Goal: Information Seeking & Learning: Check status

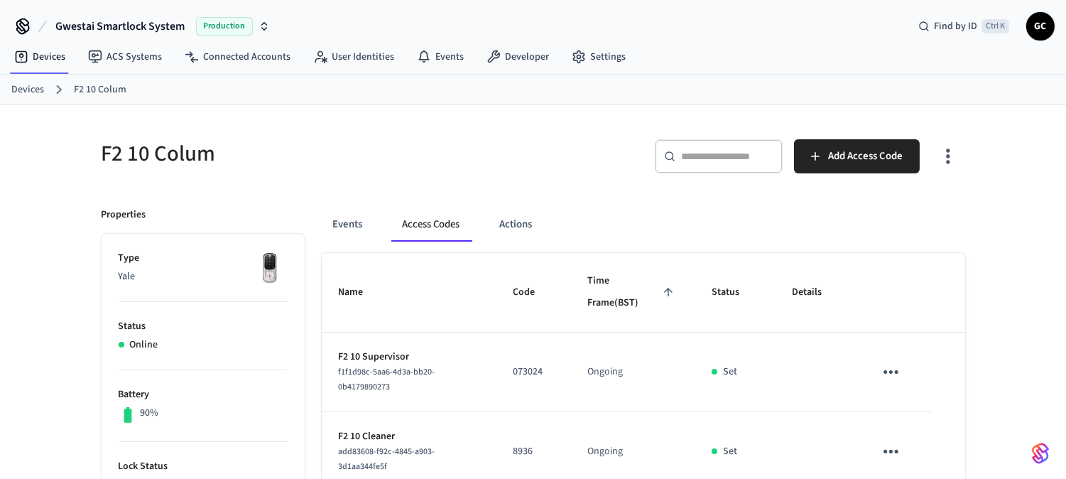
click at [26, 91] on link "Devices" at bounding box center [27, 89] width 33 height 15
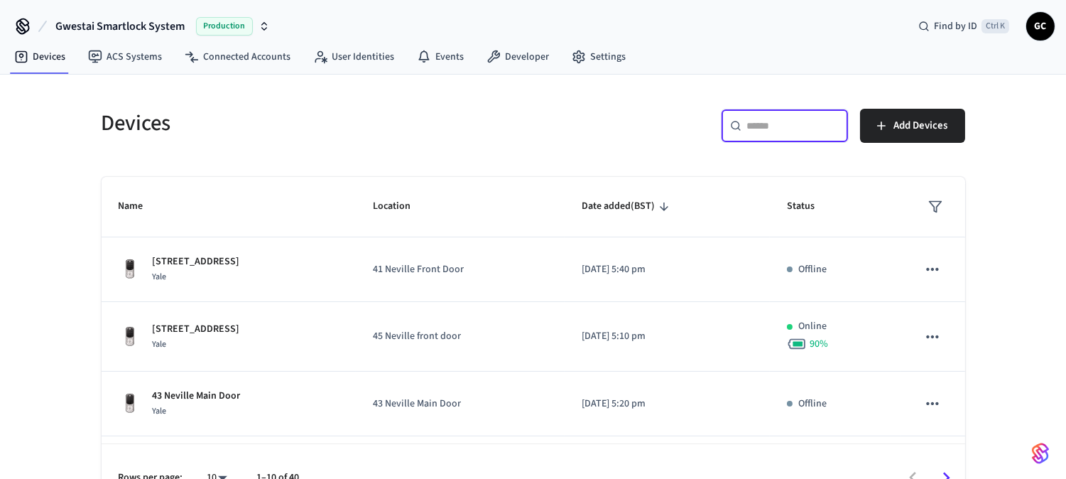
click at [768, 131] on input "text" at bounding box center [793, 126] width 92 height 14
drag, startPoint x: 767, startPoint y: 124, endPoint x: 773, endPoint y: 117, distance: 8.6
click at [768, 124] on input "text" at bounding box center [793, 126] width 92 height 14
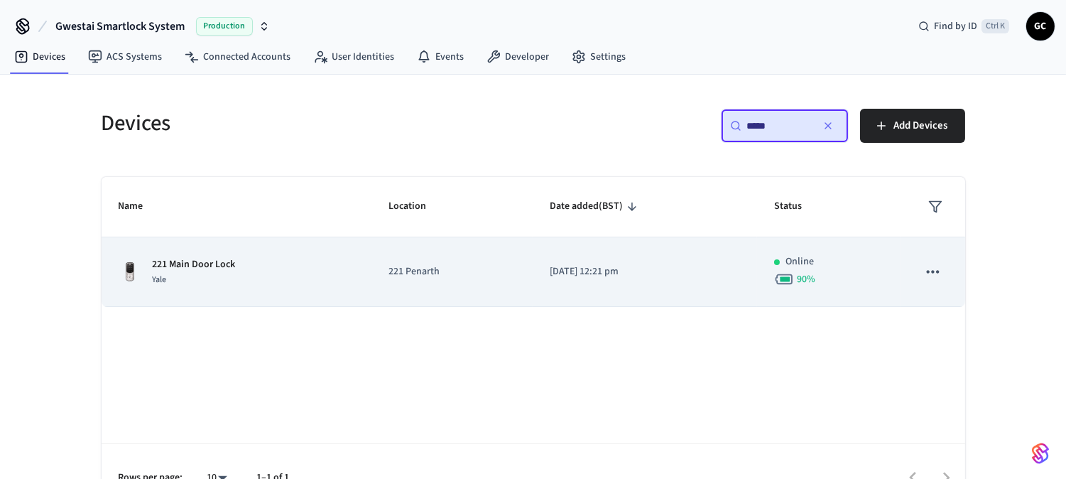
type input "*****"
drag, startPoint x: 222, startPoint y: 266, endPoint x: 233, endPoint y: 271, distance: 12.4
click at [220, 267] on p "221 Main Door Lock" at bounding box center [194, 264] width 83 height 15
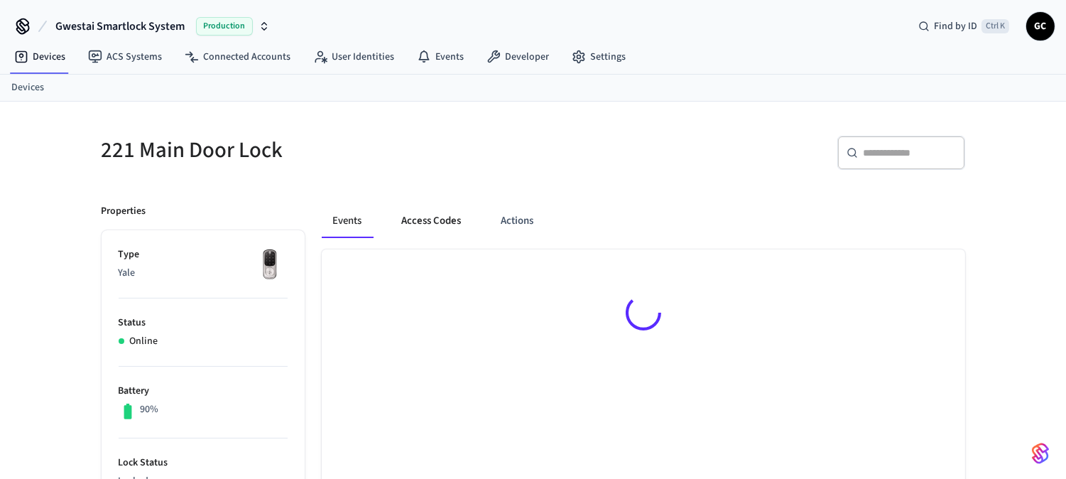
click at [438, 221] on button "Access Codes" at bounding box center [432, 221] width 82 height 34
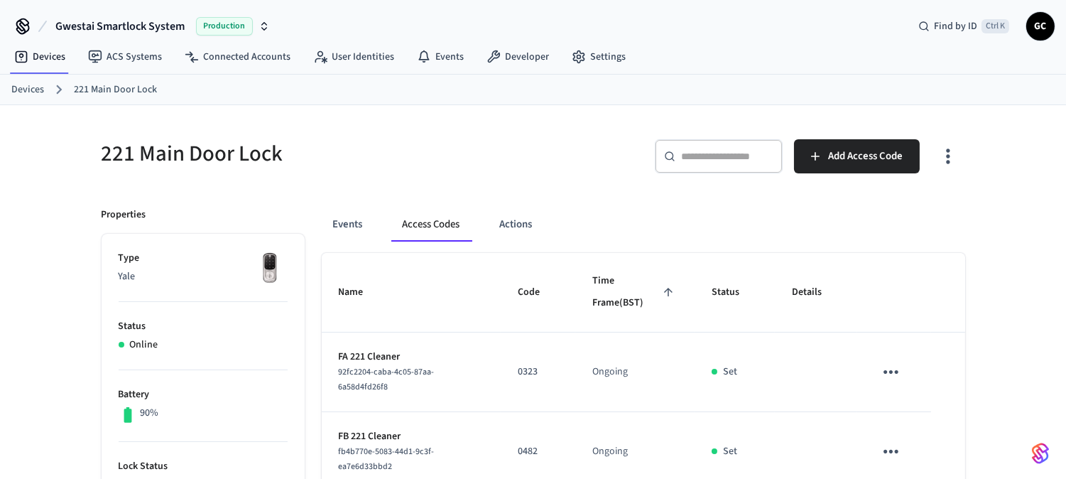
click at [22, 86] on link "Devices" at bounding box center [27, 89] width 33 height 15
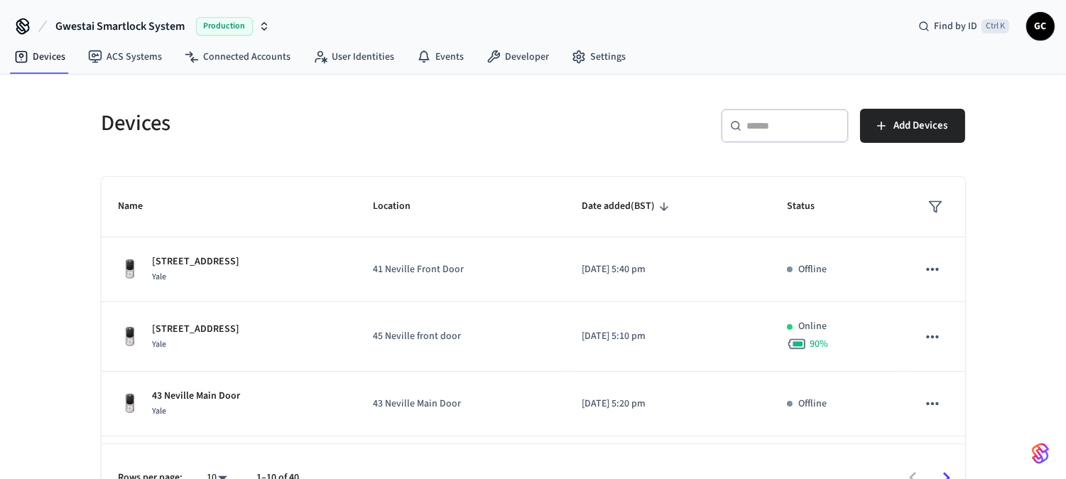
click at [754, 133] on div "​ ​" at bounding box center [785, 126] width 128 height 34
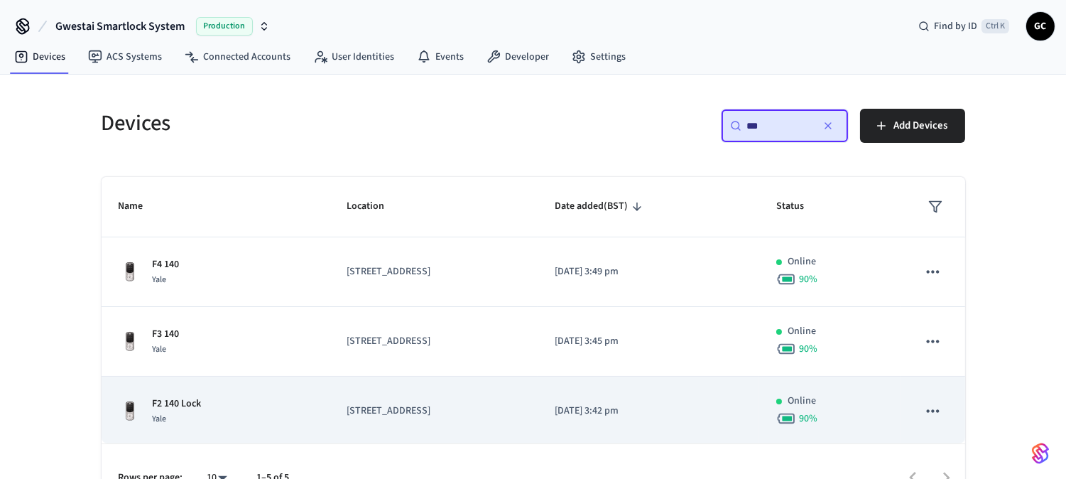
scroll to position [142, 0]
type input "***"
click at [190, 396] on p "Main Door 140" at bounding box center [183, 401] width 61 height 15
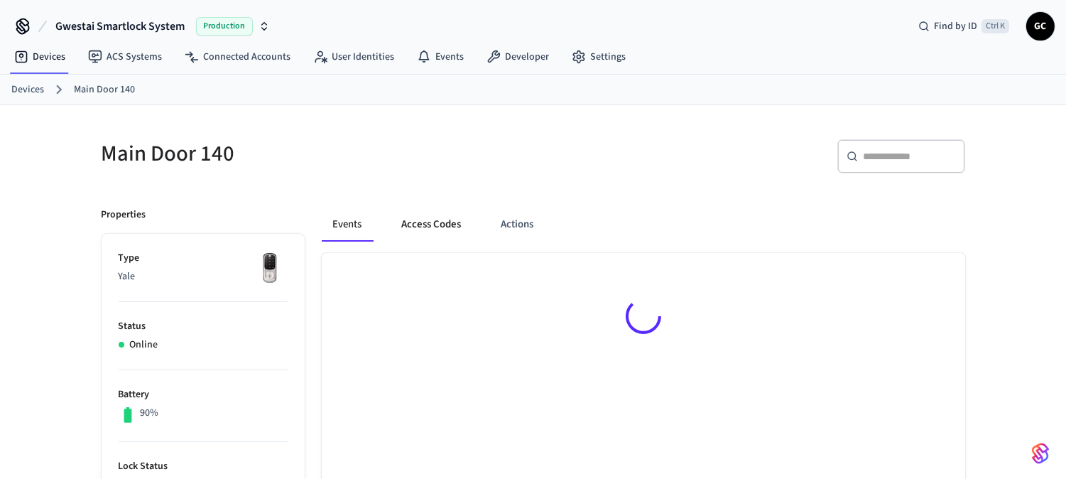
click at [448, 217] on button "Access Codes" at bounding box center [432, 224] width 82 height 34
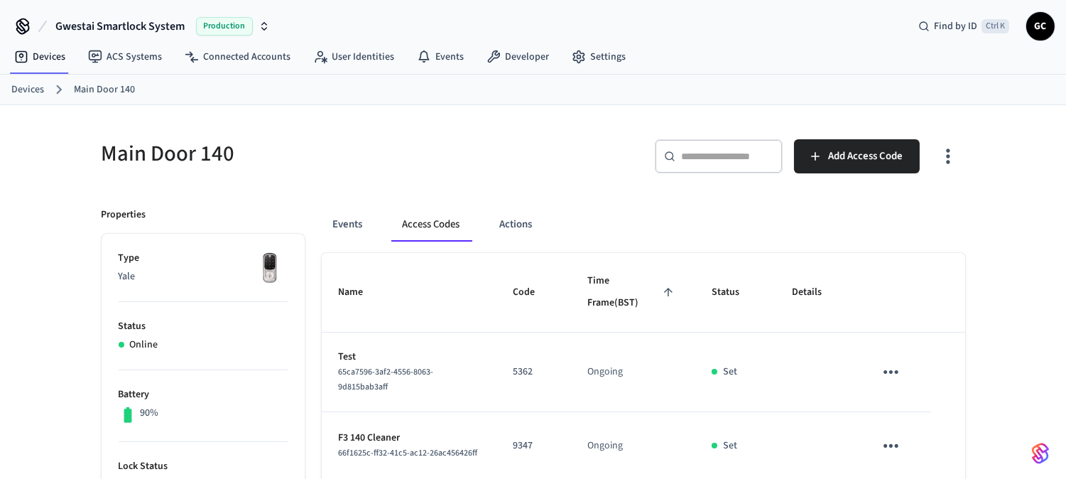
click at [713, 151] on input "text" at bounding box center [727, 156] width 92 height 14
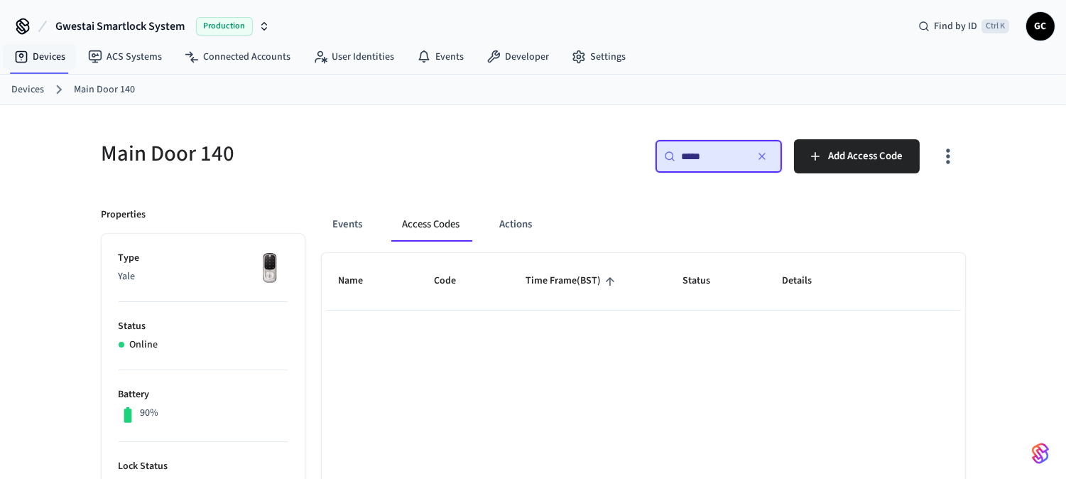
type input "*****"
click at [22, 89] on link "Devices" at bounding box center [27, 89] width 33 height 15
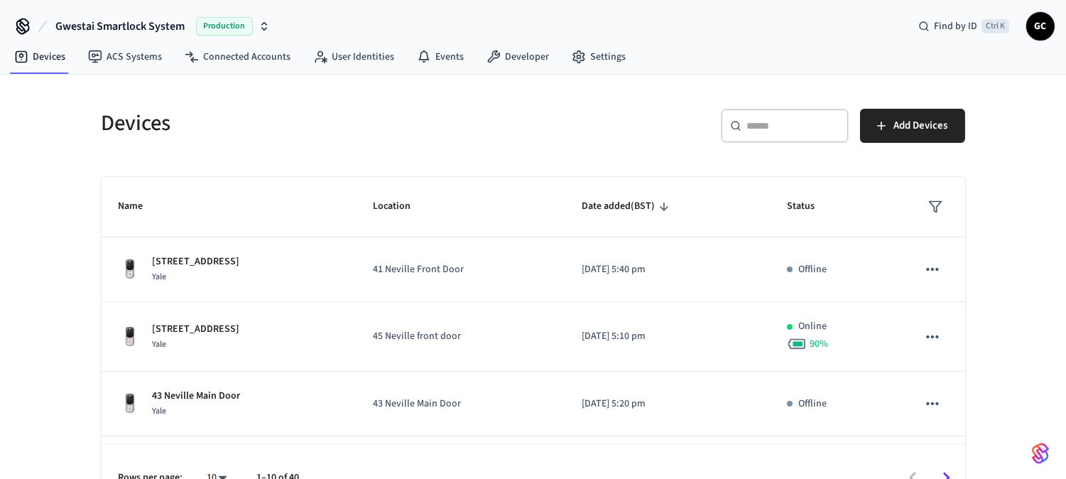
click at [790, 125] on input "text" at bounding box center [793, 126] width 92 height 14
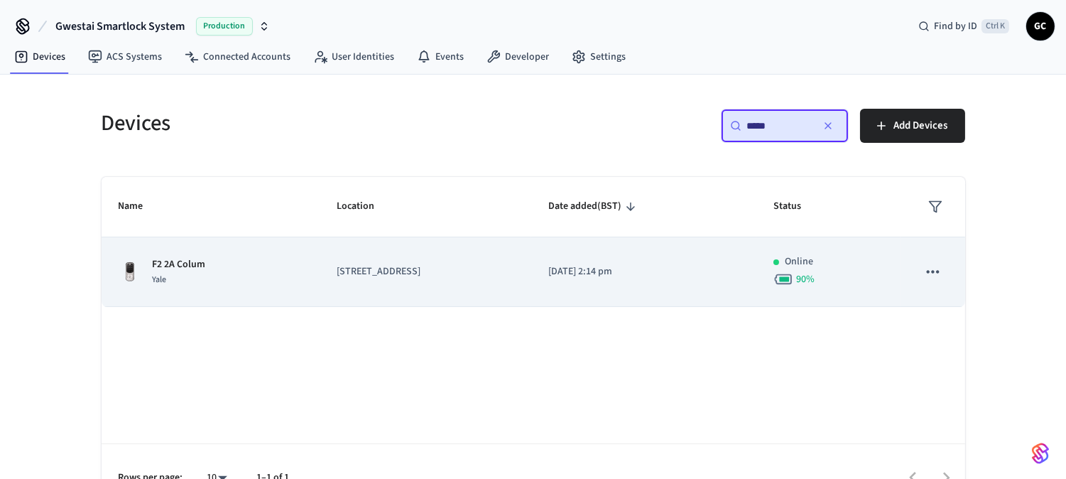
type input "*****"
click at [183, 260] on p "F2 2A Colum" at bounding box center [179, 264] width 53 height 15
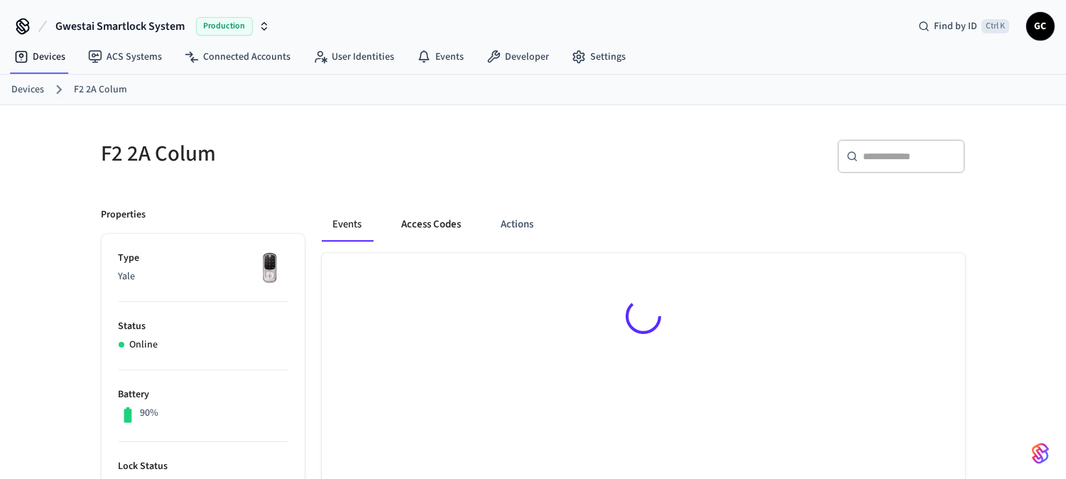
click at [460, 227] on button "Access Codes" at bounding box center [432, 224] width 82 height 34
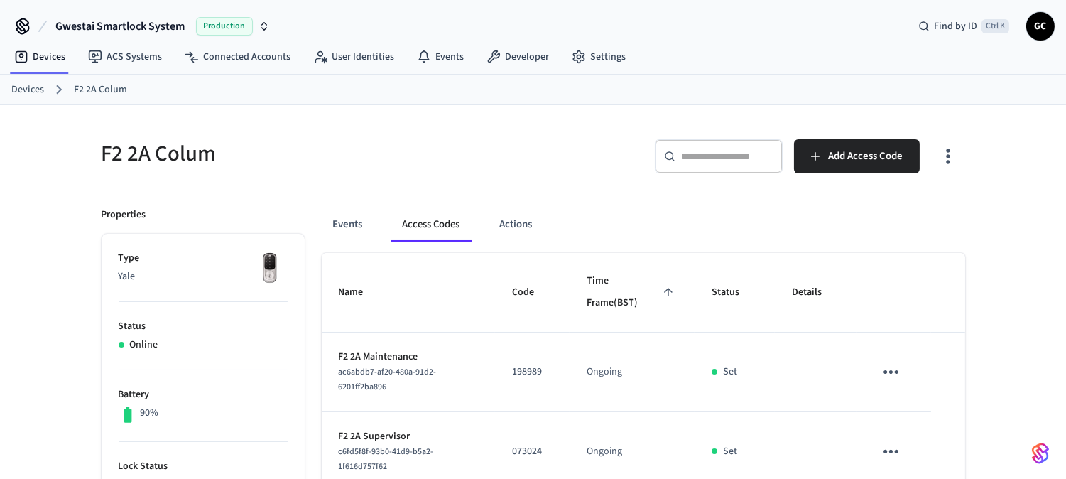
click at [33, 90] on link "Devices" at bounding box center [27, 89] width 33 height 15
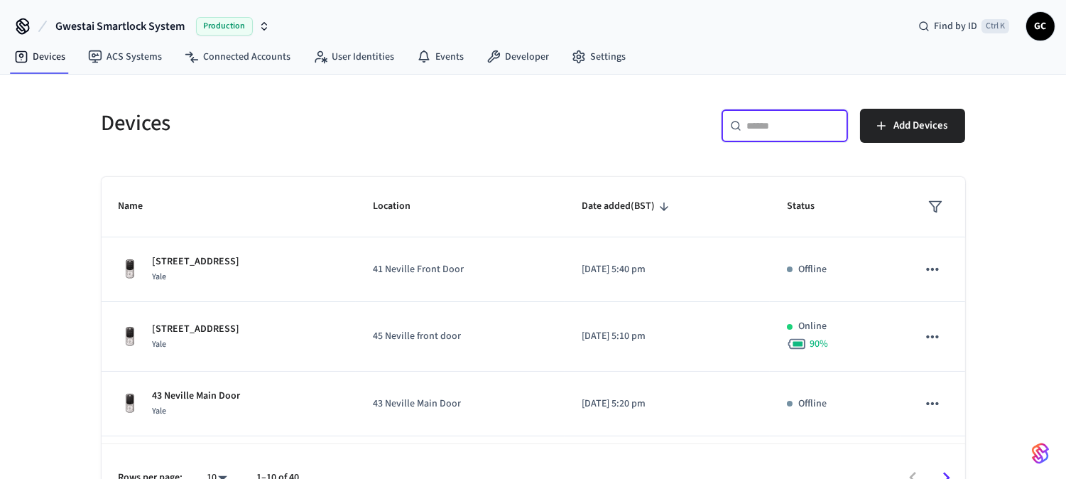
click at [790, 122] on input "text" at bounding box center [793, 126] width 92 height 14
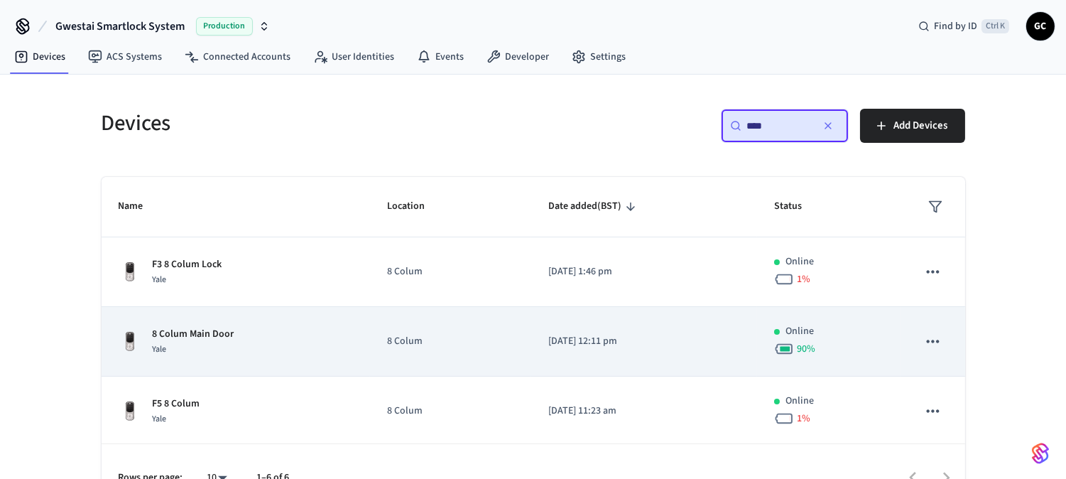
type input "****"
click at [227, 336] on p "8 Colum Main Door" at bounding box center [194, 334] width 82 height 15
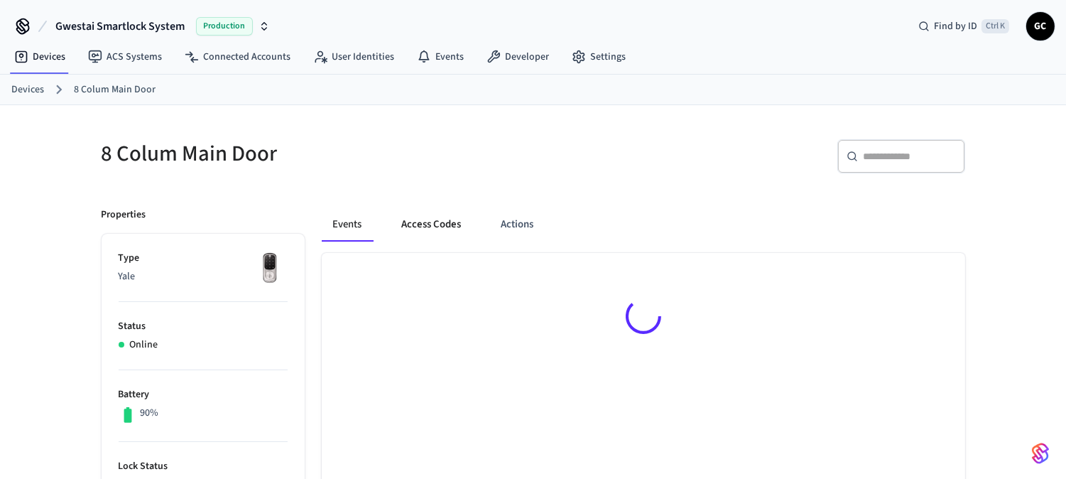
click at [452, 220] on button "Access Codes" at bounding box center [432, 224] width 82 height 34
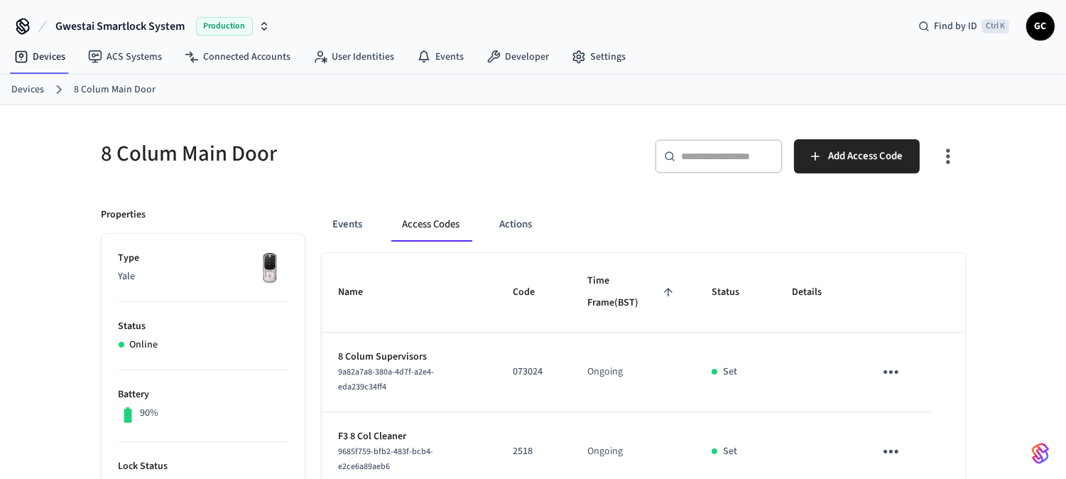
click at [26, 84] on link "Devices" at bounding box center [27, 89] width 33 height 15
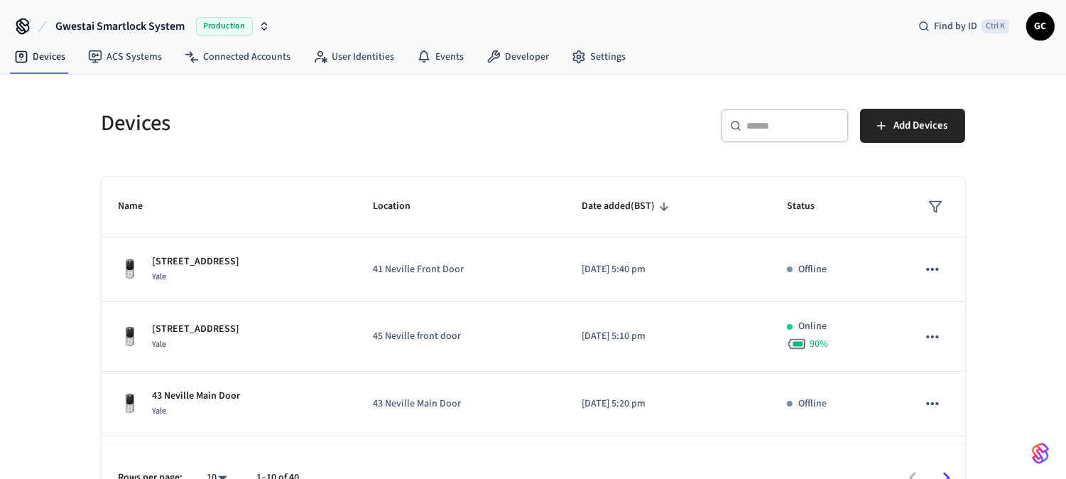
click at [793, 117] on div "​ ​" at bounding box center [785, 126] width 128 height 34
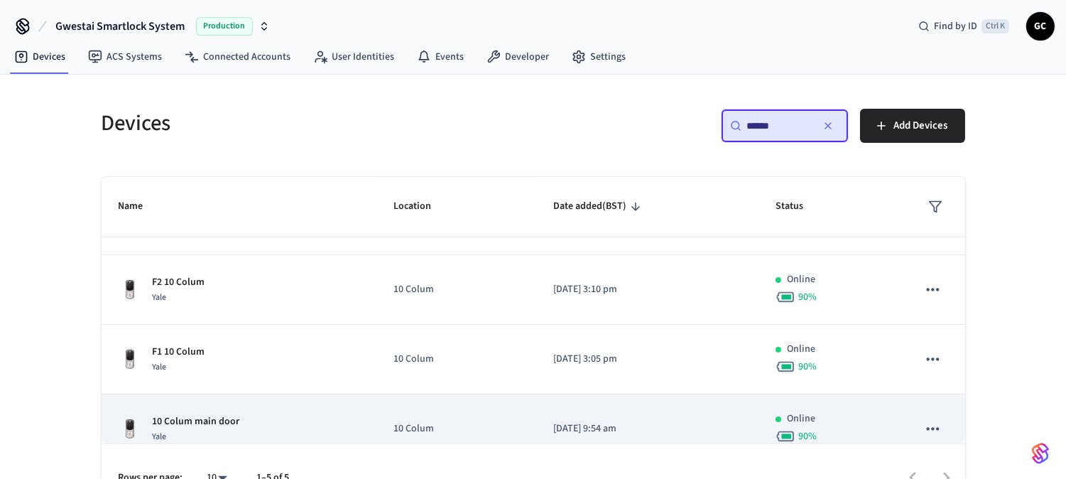
scroll to position [137, 0]
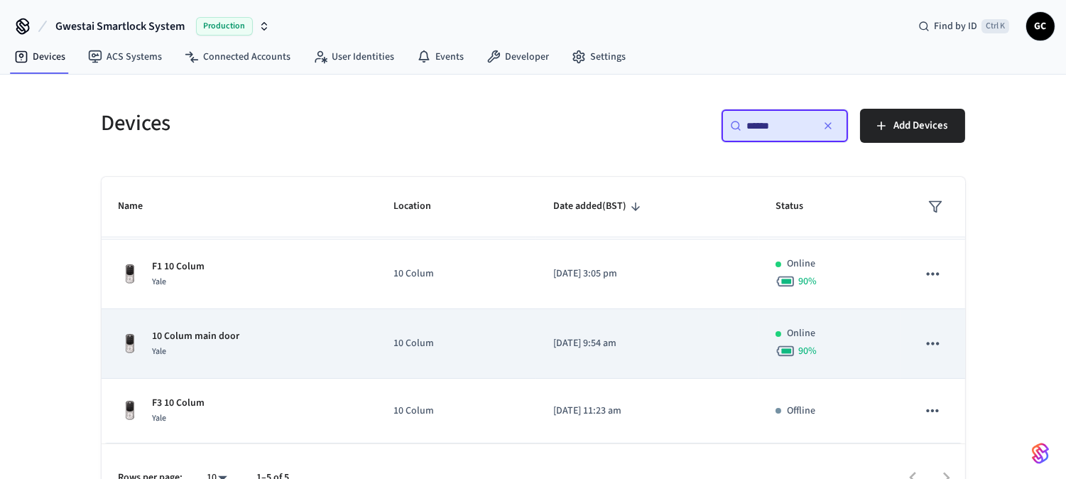
type input "******"
click at [222, 334] on p "10 Colum main door" at bounding box center [196, 336] width 87 height 15
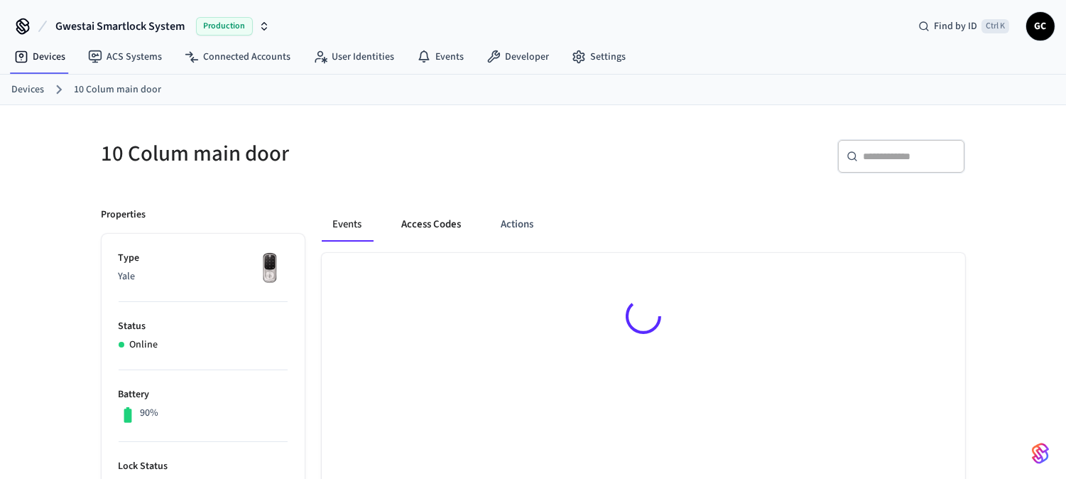
click at [445, 224] on button "Access Codes" at bounding box center [432, 224] width 82 height 34
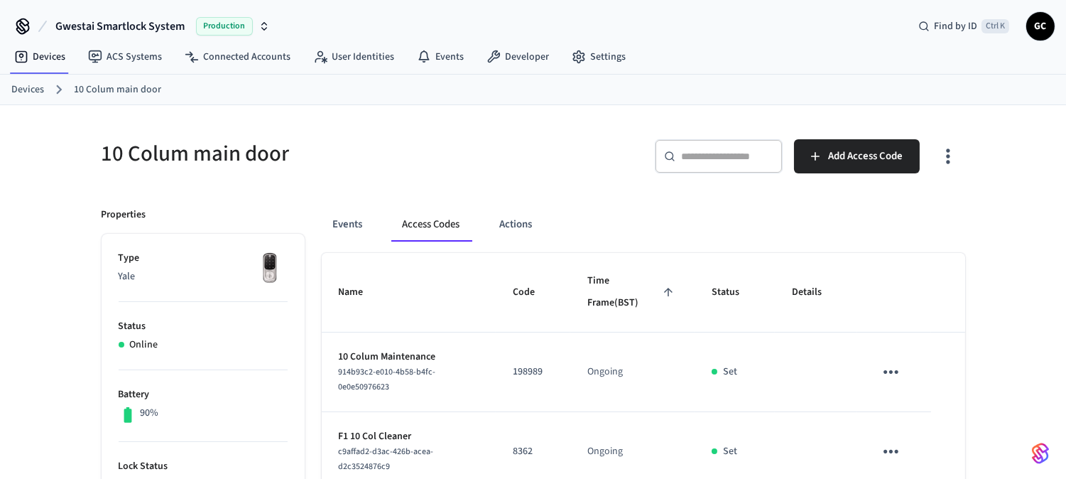
click at [31, 90] on link "Devices" at bounding box center [27, 89] width 33 height 15
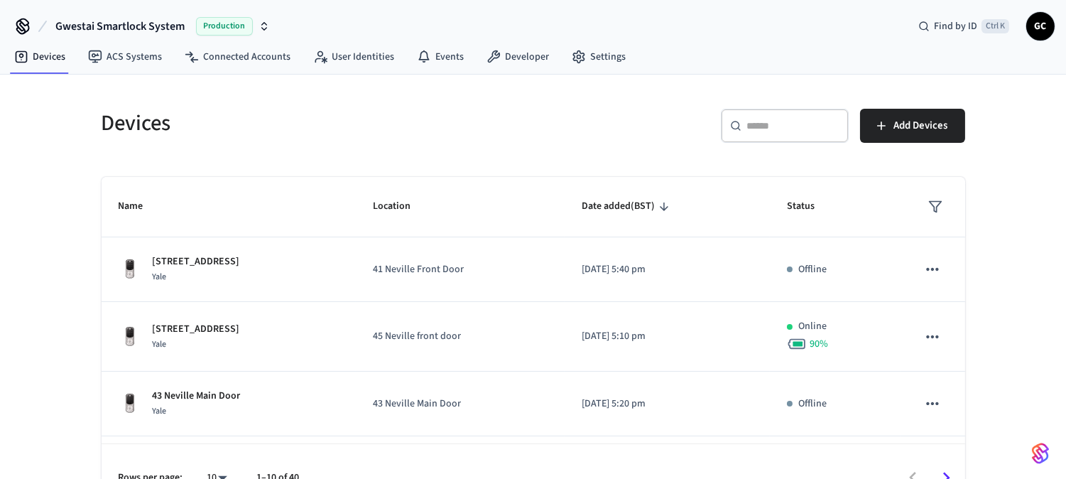
click at [783, 133] on div "​ ​" at bounding box center [785, 126] width 128 height 34
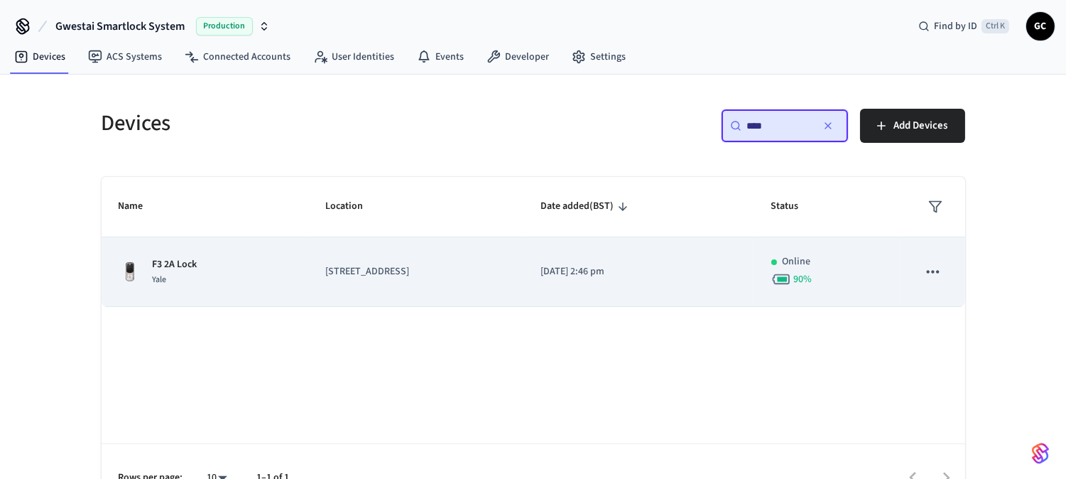
type input "****"
click at [173, 264] on p "F3 2A Lock" at bounding box center [175, 264] width 45 height 15
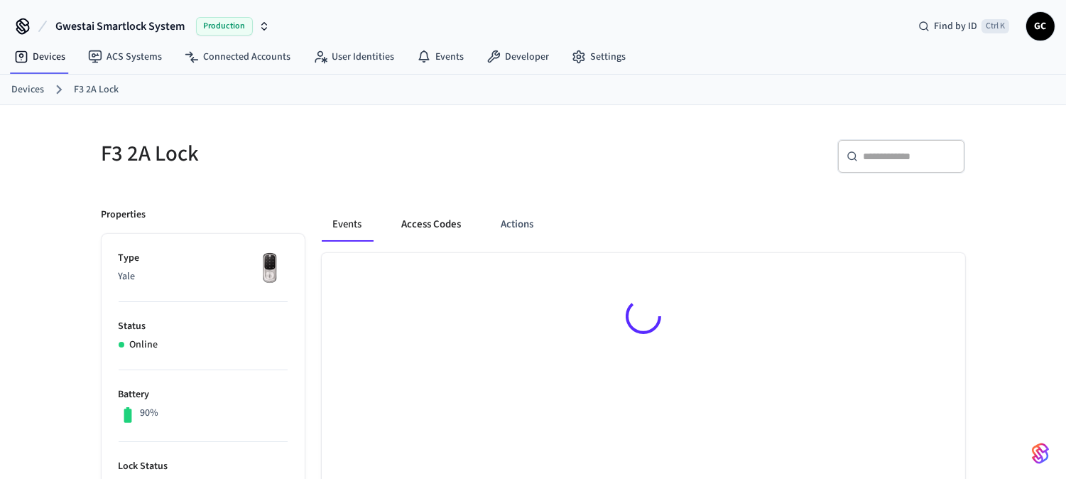
click at [431, 221] on button "Access Codes" at bounding box center [432, 224] width 82 height 34
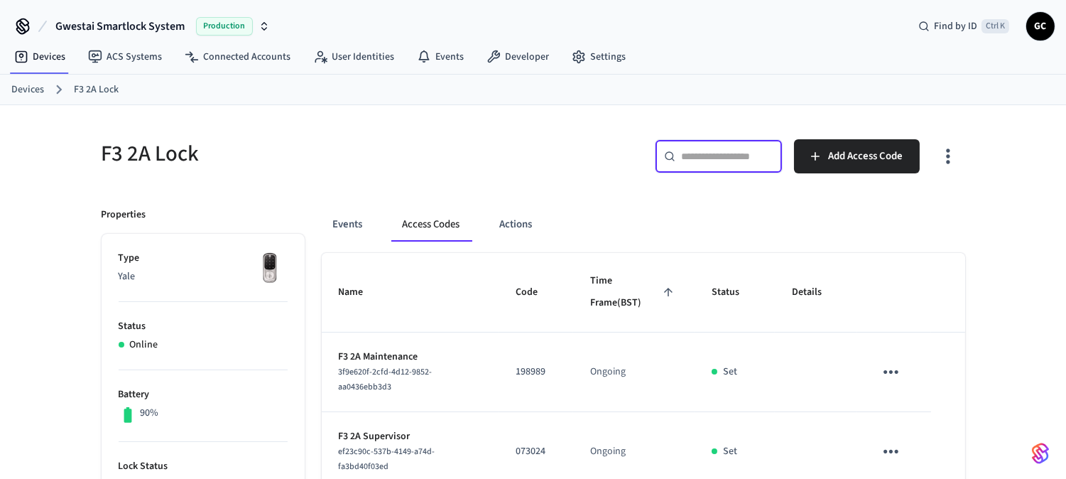
click at [742, 159] on input "text" at bounding box center [727, 156] width 92 height 14
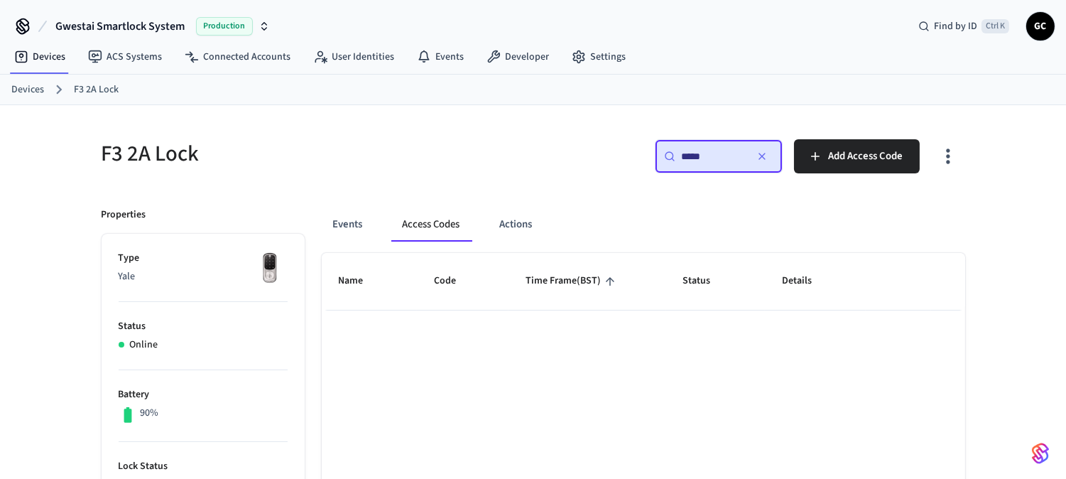
type input "*****"
click at [31, 87] on link "Devices" at bounding box center [27, 89] width 33 height 15
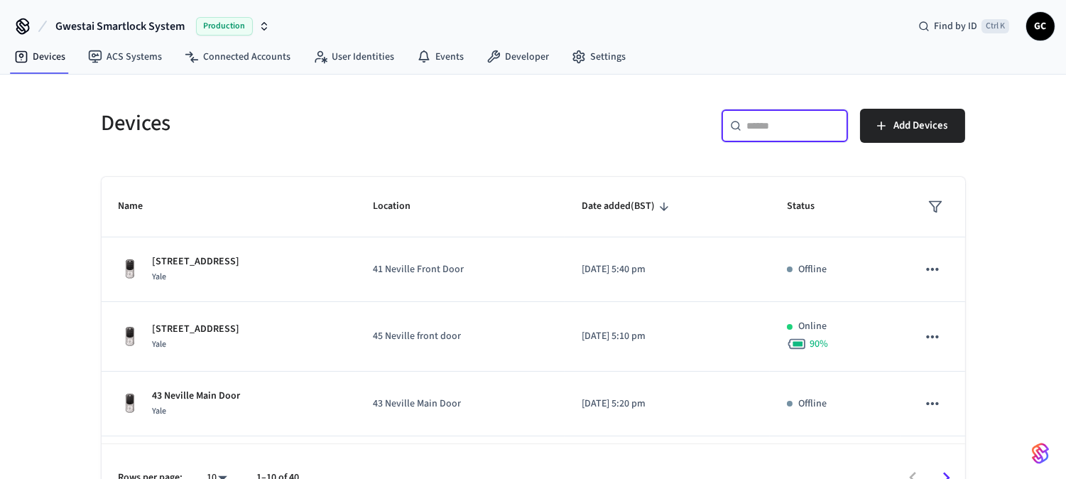
click at [762, 131] on input "text" at bounding box center [793, 126] width 92 height 14
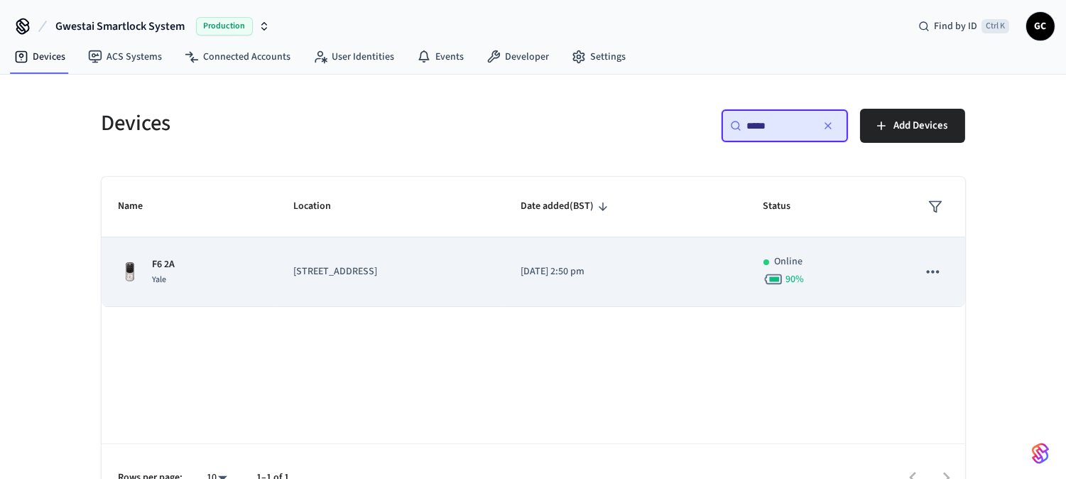
type input "*****"
click at [162, 270] on p "F6 2A" at bounding box center [164, 264] width 23 height 15
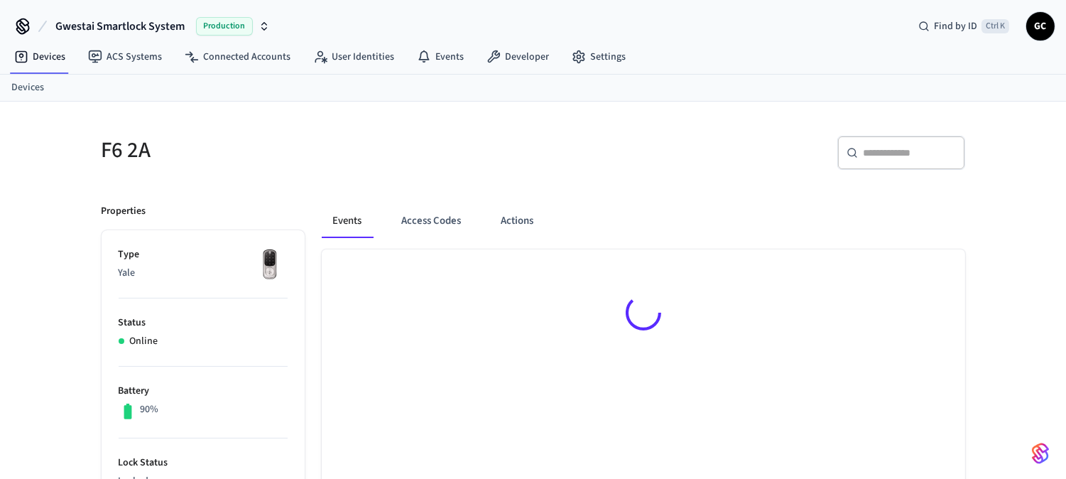
click at [153, 259] on p "Type" at bounding box center [203, 254] width 169 height 15
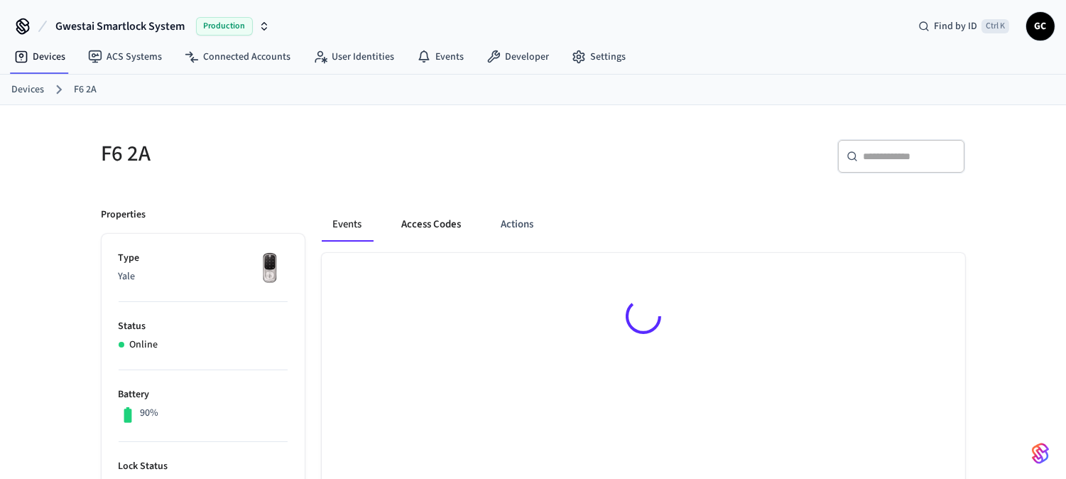
click at [412, 222] on button "Access Codes" at bounding box center [432, 224] width 82 height 34
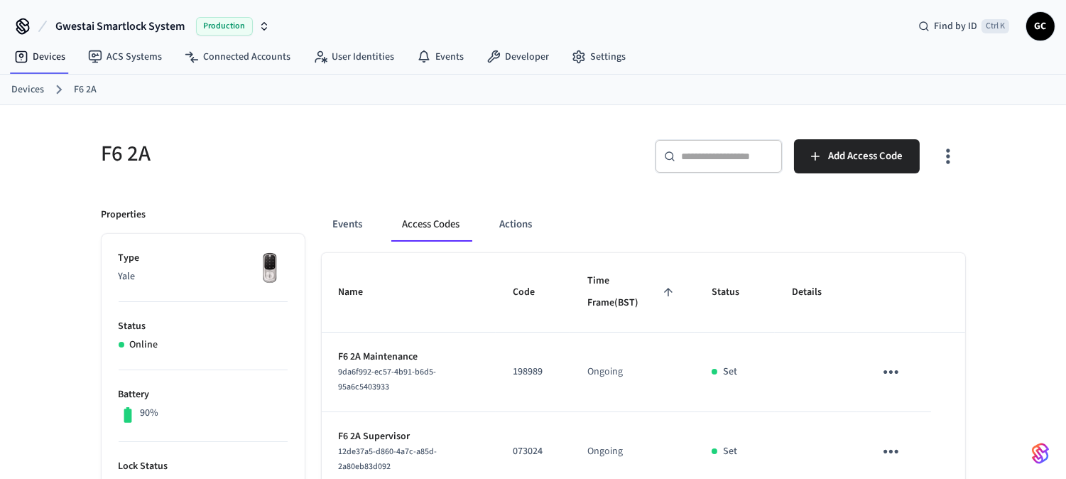
click at [15, 90] on link "Devices" at bounding box center [27, 89] width 33 height 15
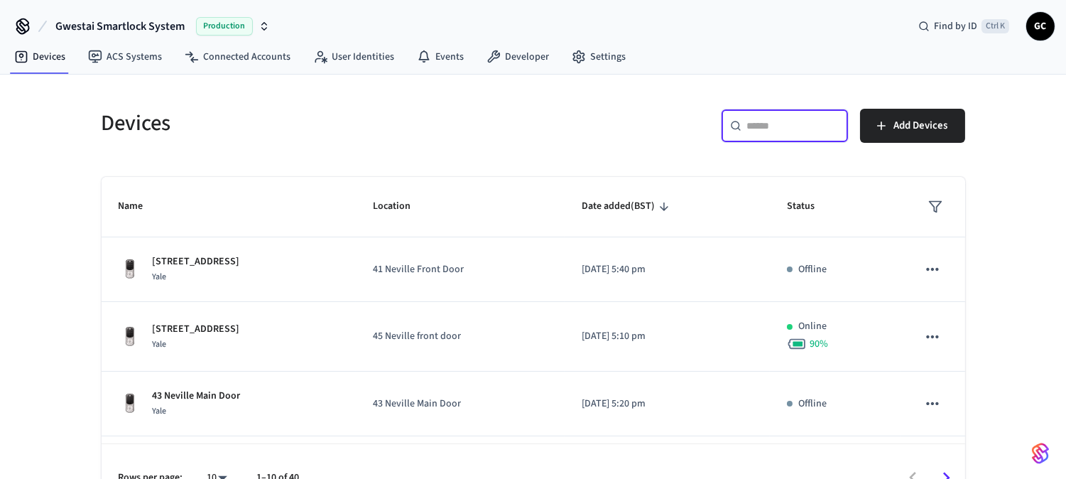
click at [776, 129] on input "text" at bounding box center [793, 126] width 92 height 14
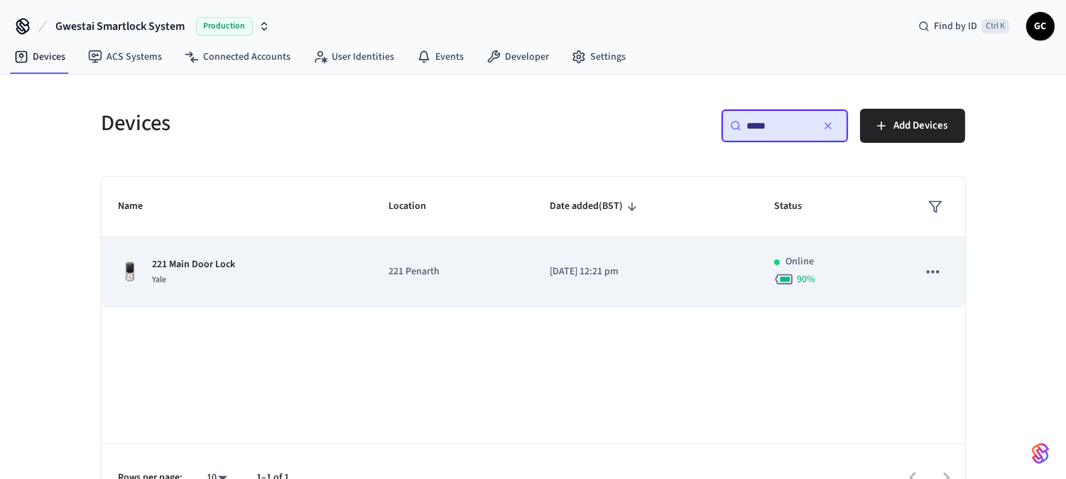
type input "*****"
click at [197, 264] on p "221 Main Door Lock" at bounding box center [194, 264] width 83 height 15
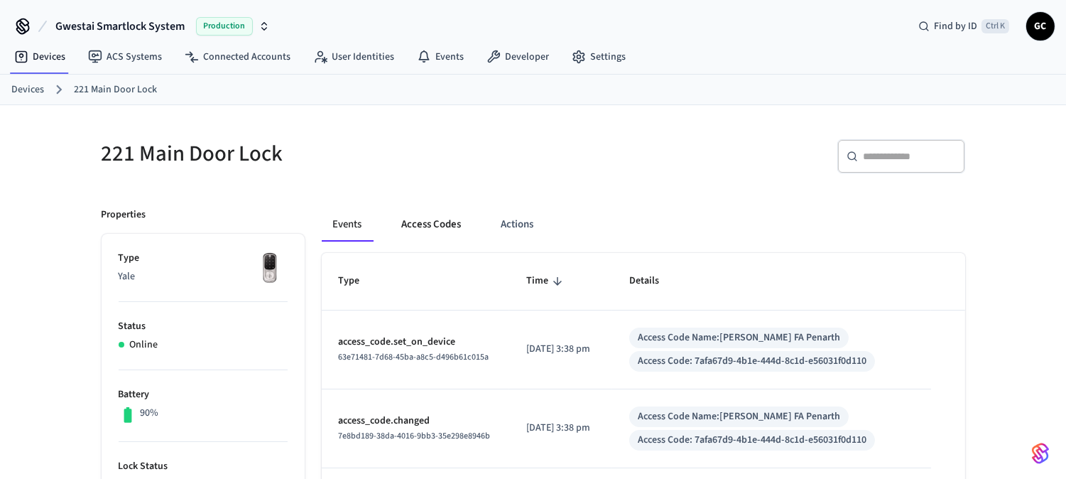
click at [427, 221] on button "Access Codes" at bounding box center [432, 224] width 82 height 34
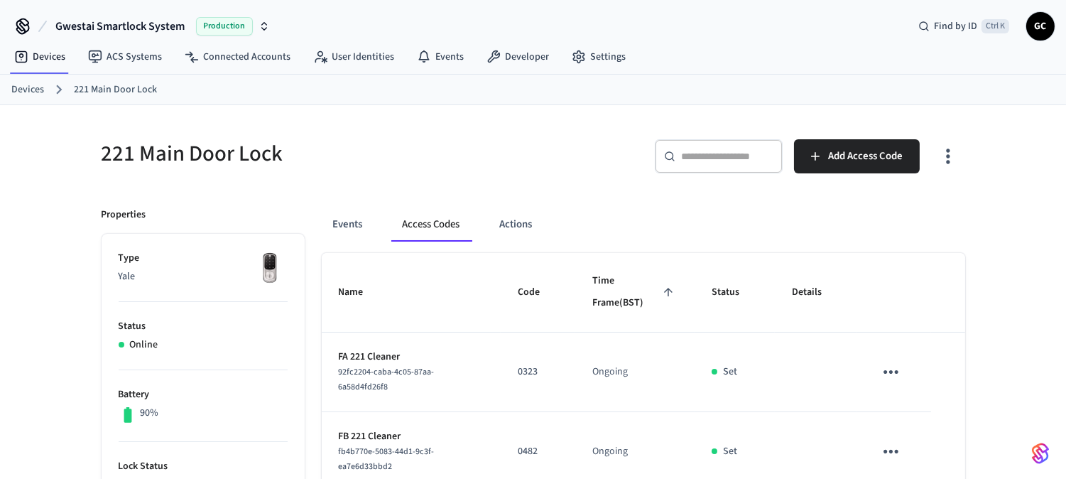
click at [26, 94] on link "Devices" at bounding box center [27, 89] width 33 height 15
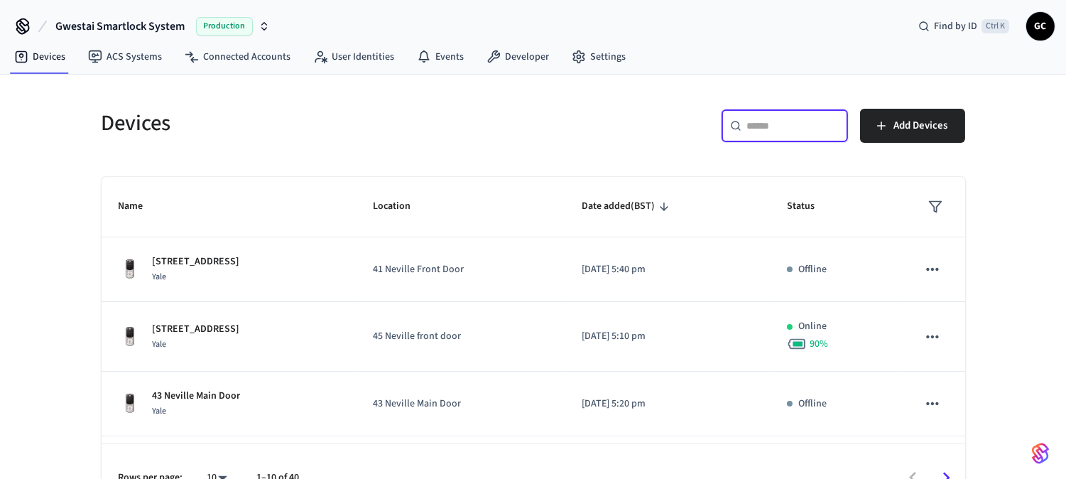
click at [782, 124] on input "text" at bounding box center [793, 126] width 92 height 14
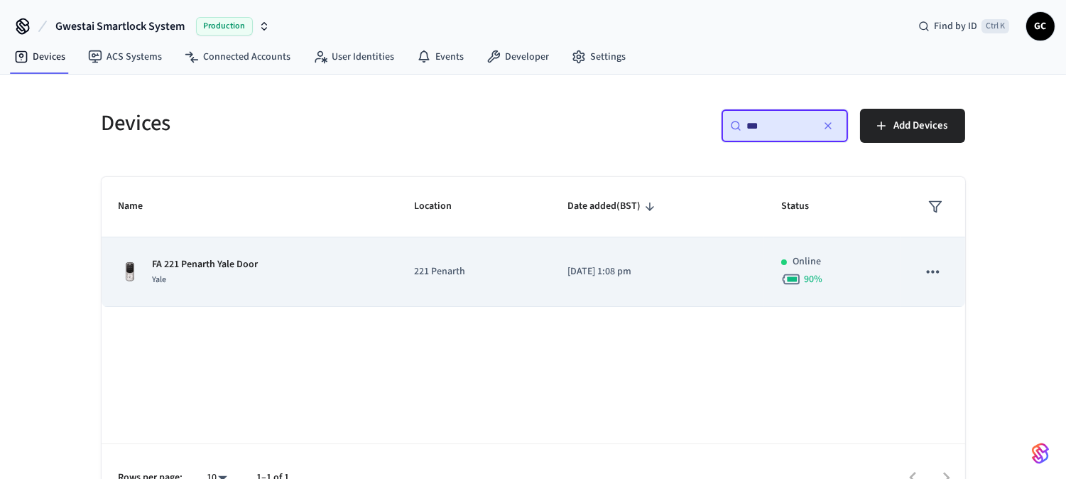
type input "**"
drag, startPoint x: 211, startPoint y: 273, endPoint x: 306, endPoint y: 259, distance: 96.3
click at [212, 273] on div "Yale" at bounding box center [206, 279] width 106 height 15
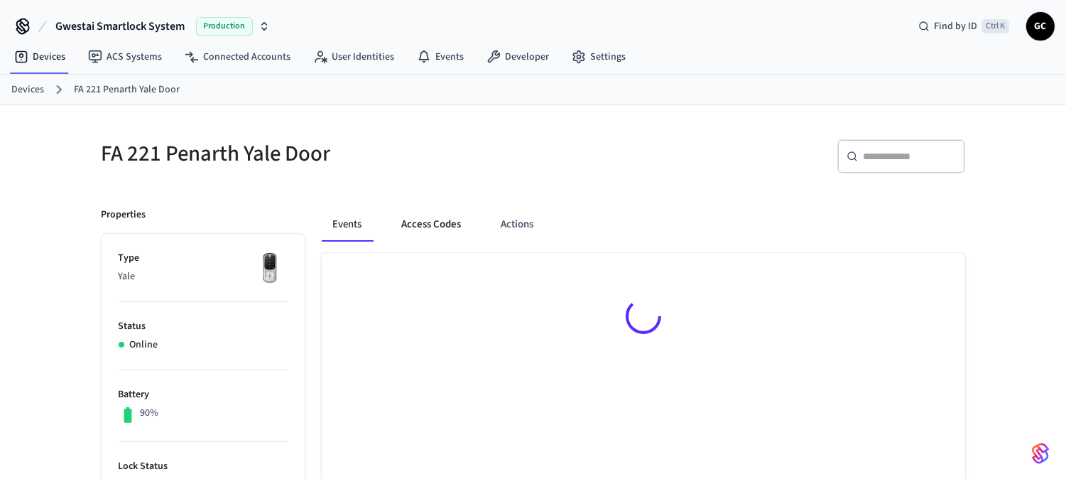
click at [432, 218] on button "Access Codes" at bounding box center [432, 224] width 82 height 34
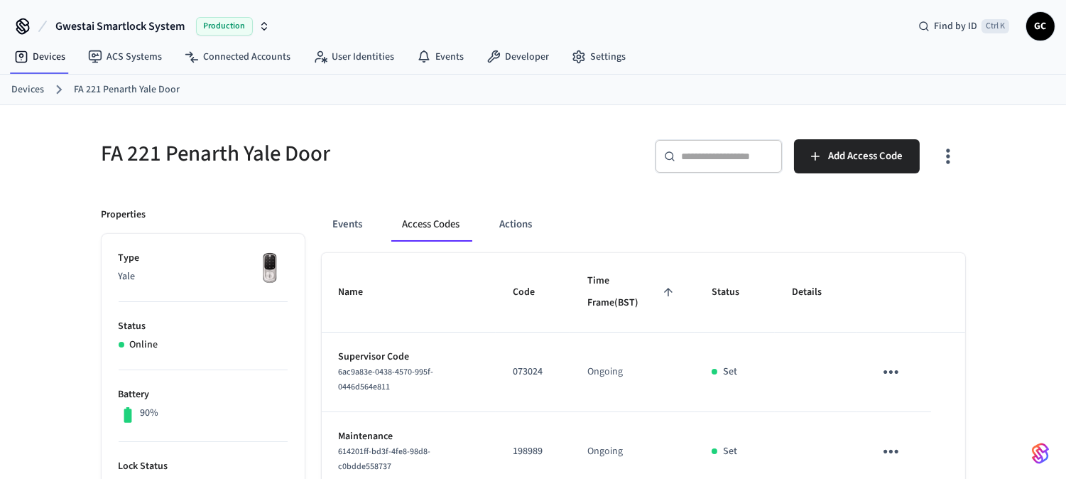
click at [30, 88] on link "Devices" at bounding box center [27, 89] width 33 height 15
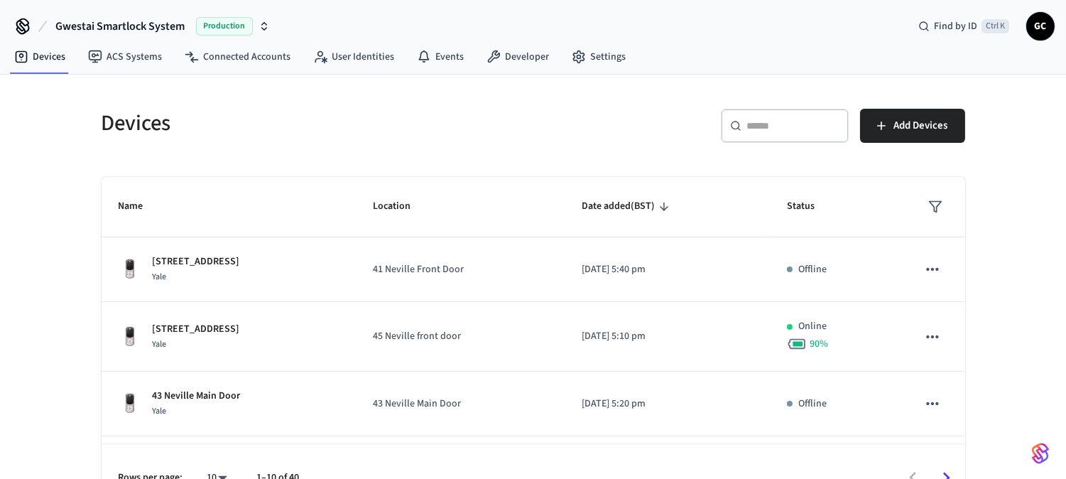
click at [791, 124] on input "text" at bounding box center [793, 126] width 92 height 14
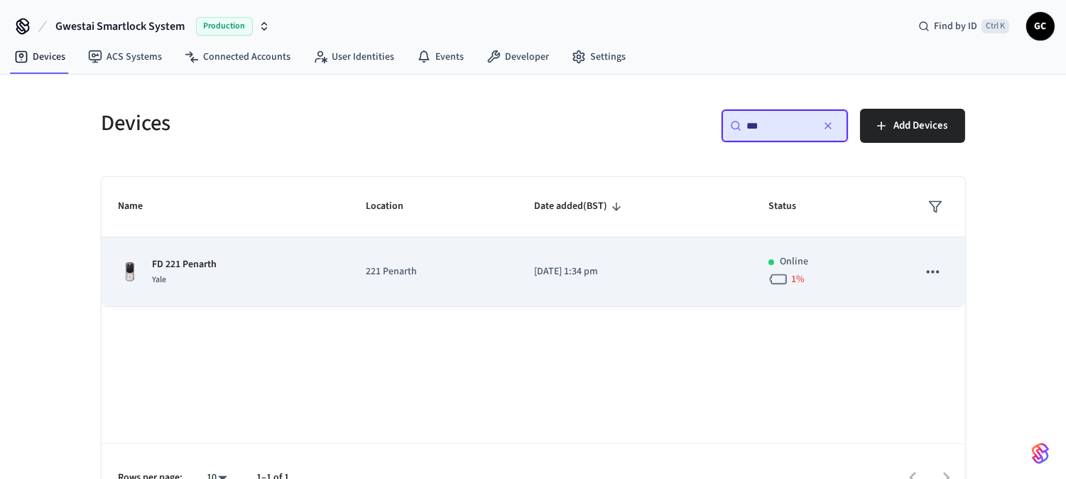
type input "**"
click at [384, 267] on p "221 Penarth" at bounding box center [433, 271] width 134 height 15
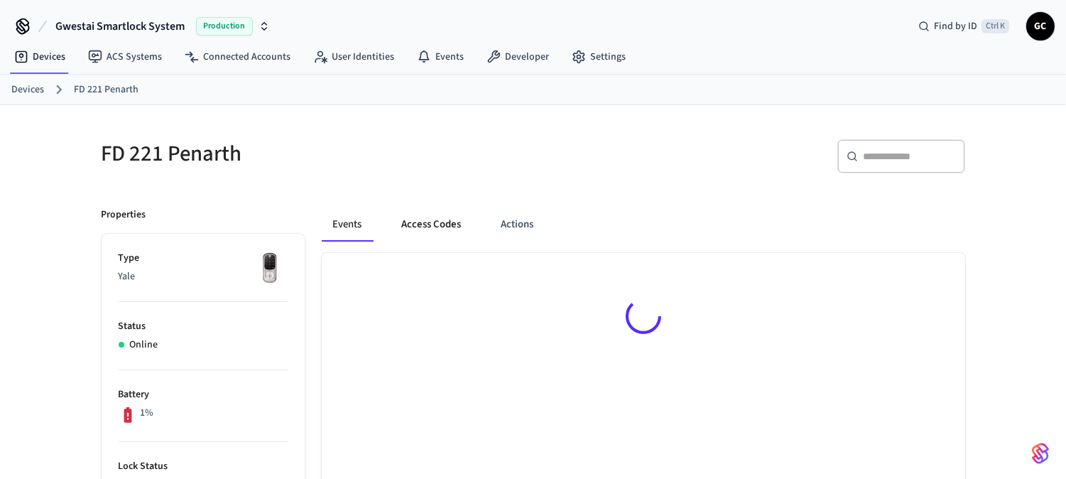
click at [445, 218] on button "Access Codes" at bounding box center [432, 224] width 82 height 34
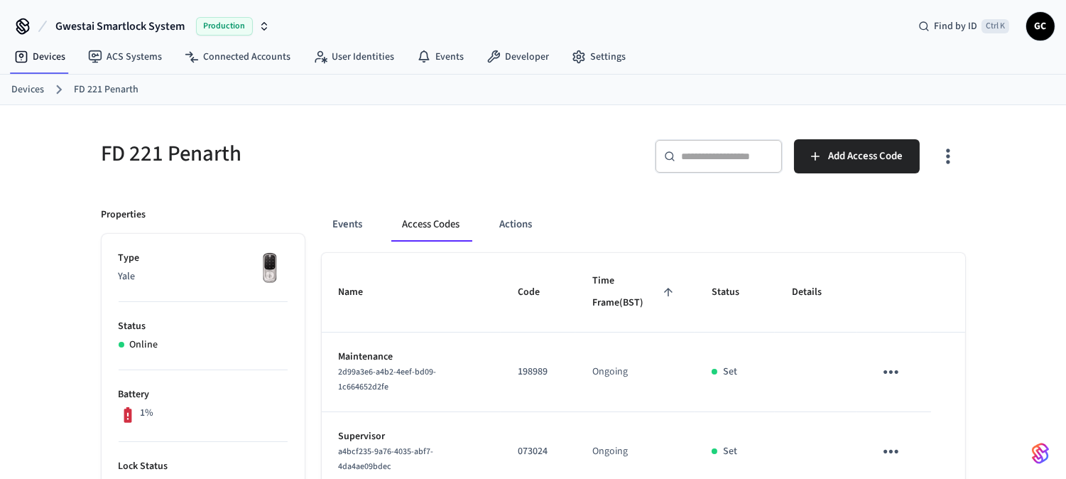
click at [27, 89] on link "Devices" at bounding box center [27, 89] width 33 height 15
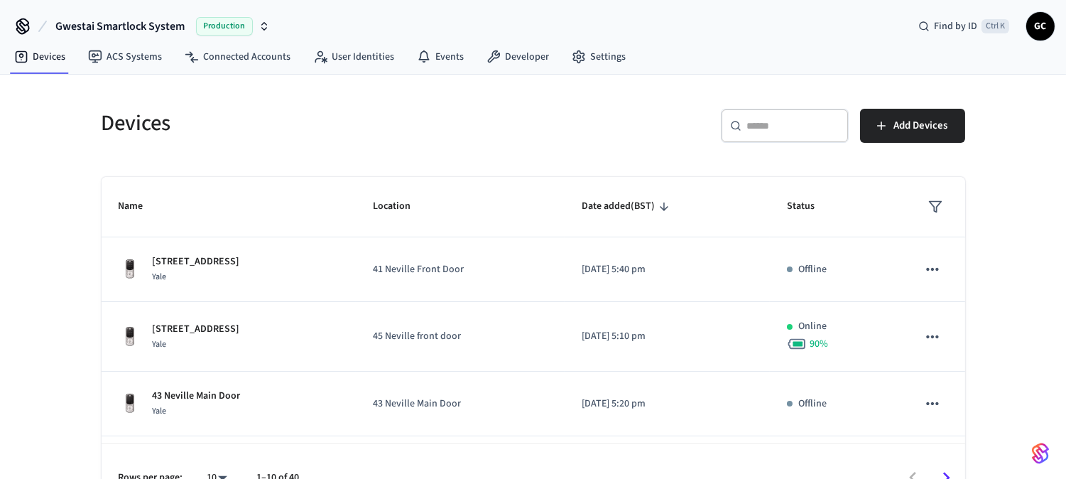
click at [786, 140] on div "​ ​" at bounding box center [785, 126] width 128 height 34
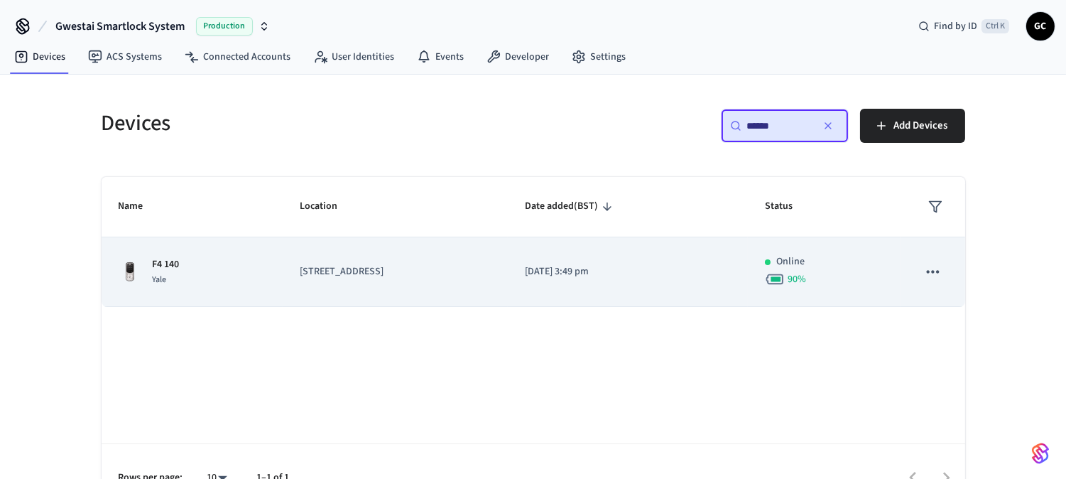
type input "******"
click at [359, 271] on p "[STREET_ADDRESS]" at bounding box center [395, 271] width 191 height 15
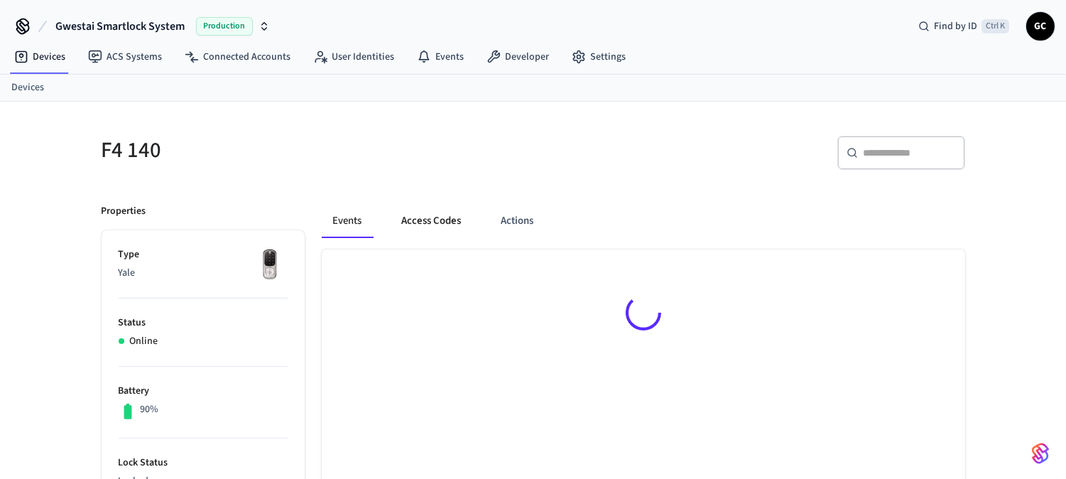
click at [460, 210] on button "Access Codes" at bounding box center [432, 221] width 82 height 34
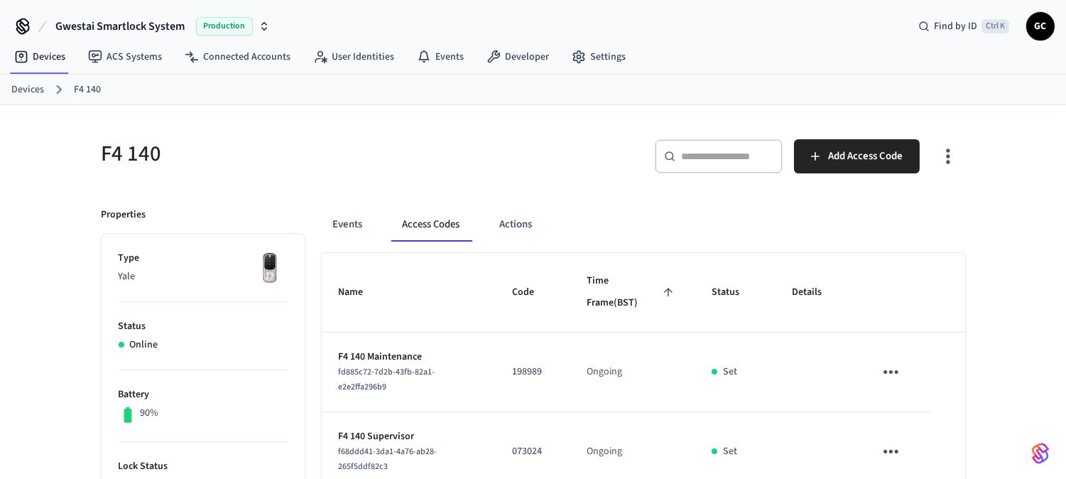
click at [27, 86] on link "Devices" at bounding box center [27, 89] width 33 height 15
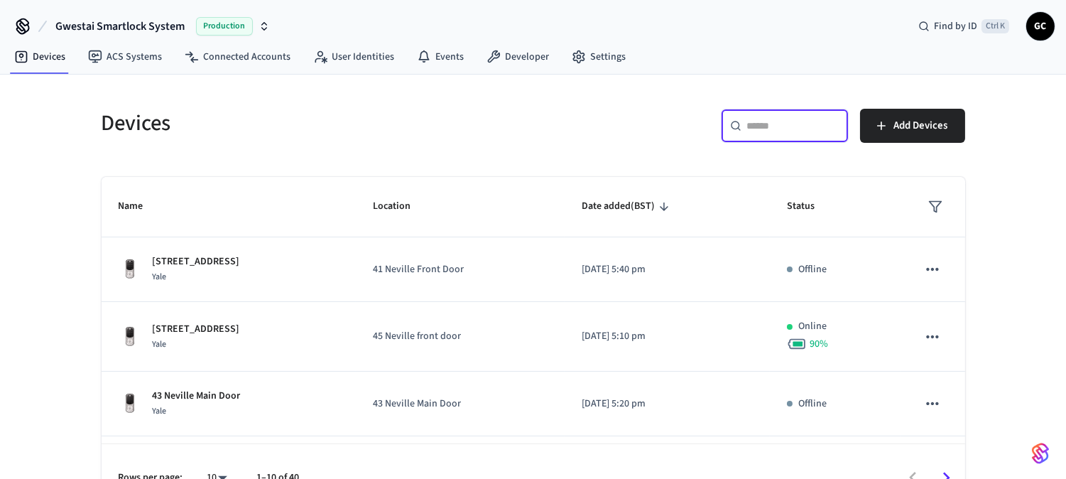
click at [783, 129] on input "text" at bounding box center [793, 126] width 92 height 14
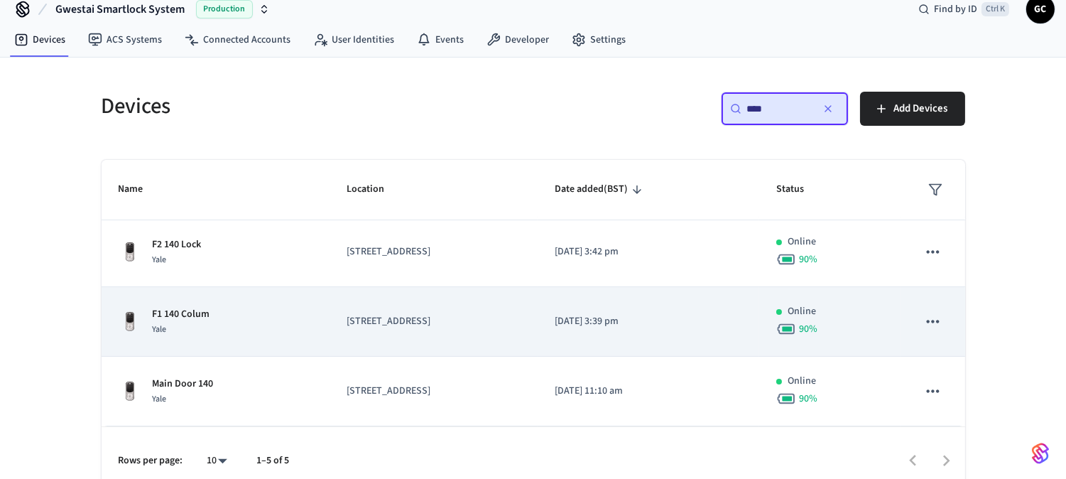
scroll to position [33, 0]
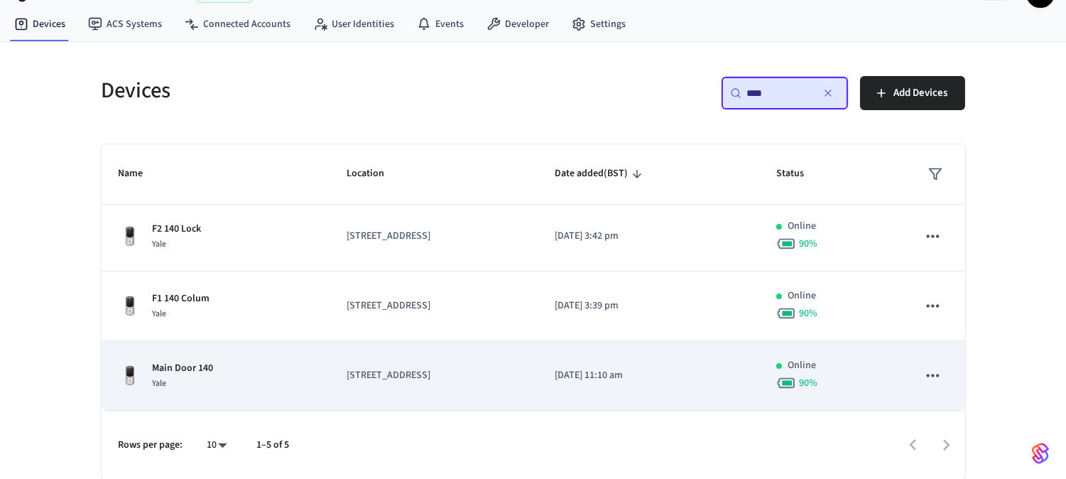
type input "***"
click at [190, 344] on td "Main Door 140 Yale" at bounding box center [216, 376] width 228 height 70
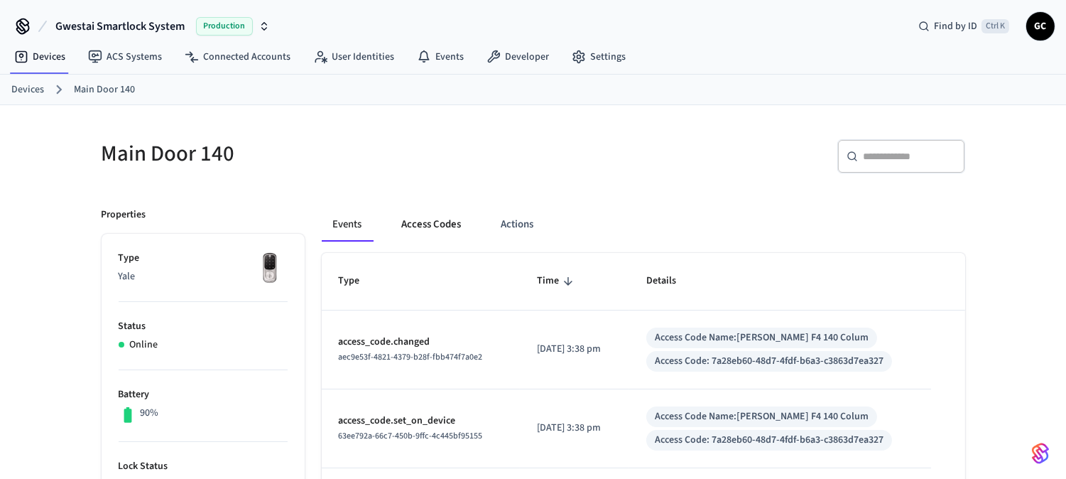
click at [455, 217] on button "Access Codes" at bounding box center [432, 224] width 82 height 34
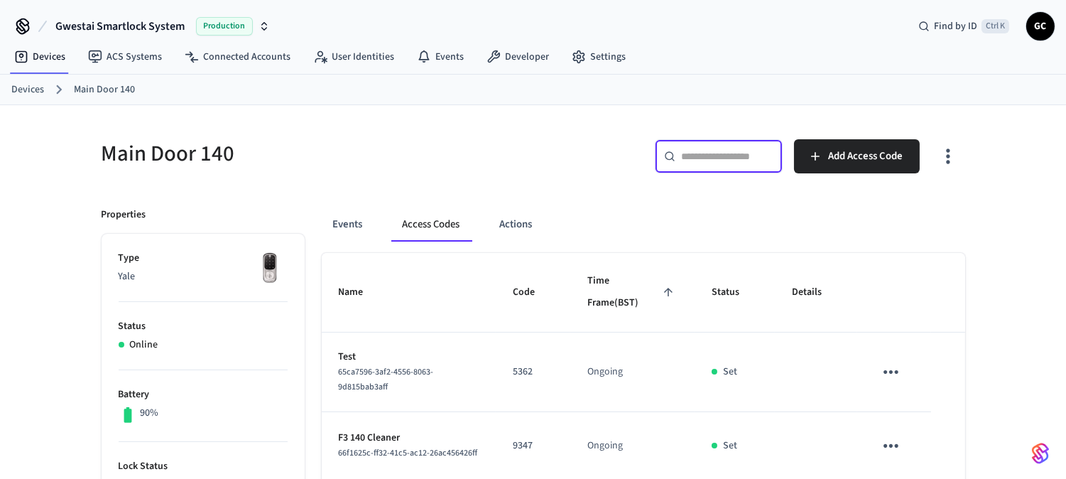
click at [722, 160] on input "text" at bounding box center [727, 156] width 92 height 14
click at [22, 88] on link "Devices" at bounding box center [27, 89] width 33 height 15
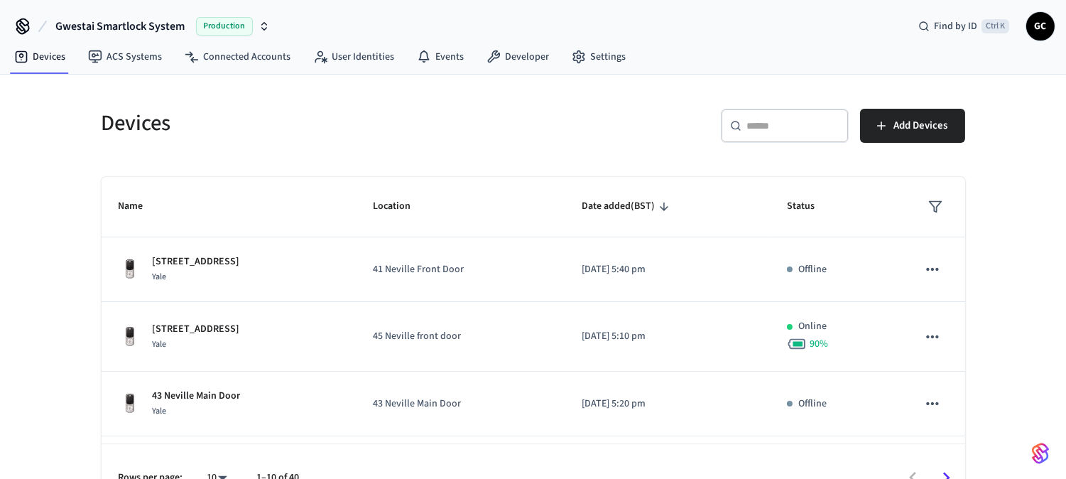
click at [810, 124] on input "text" at bounding box center [793, 126] width 92 height 14
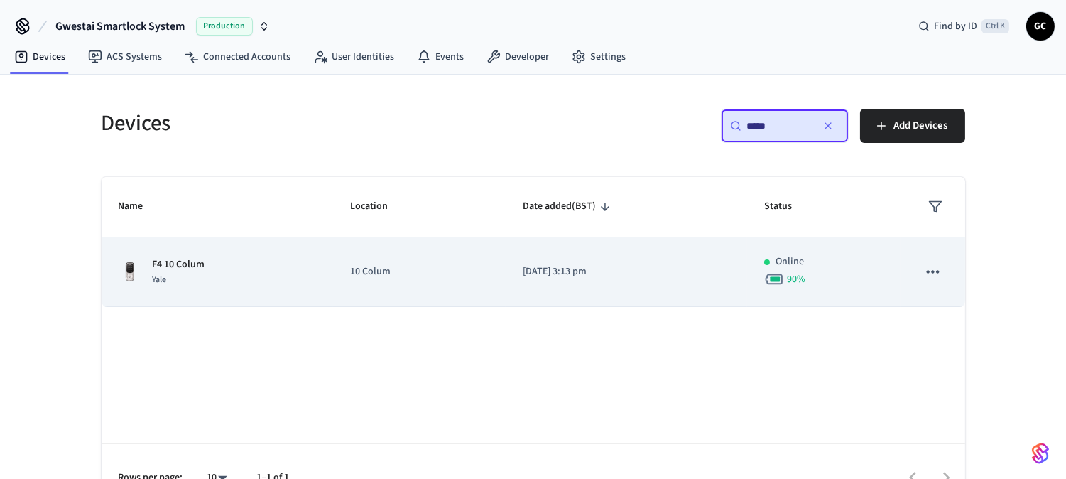
type input "*****"
click at [172, 252] on td "F4 10 Colum Yale" at bounding box center [218, 272] width 232 height 70
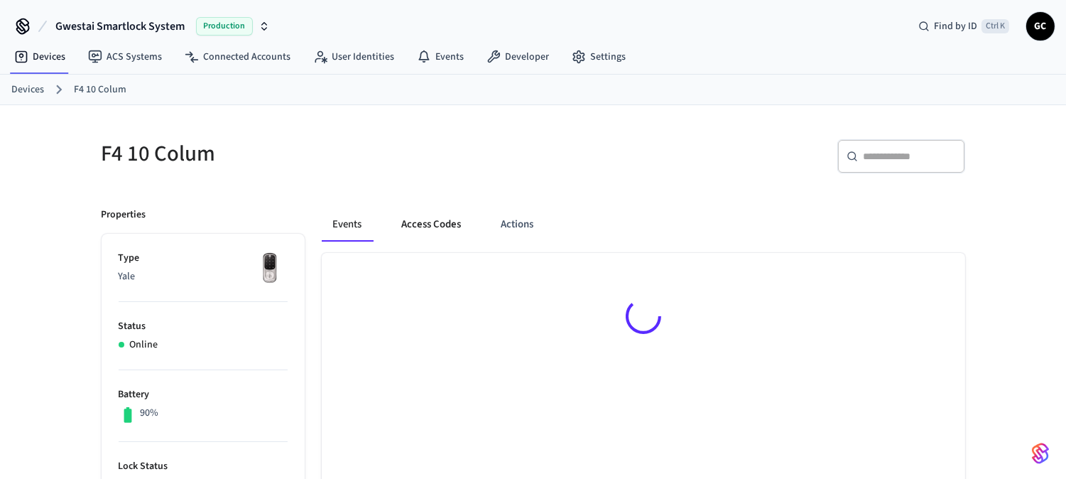
click at [450, 218] on button "Access Codes" at bounding box center [432, 224] width 82 height 34
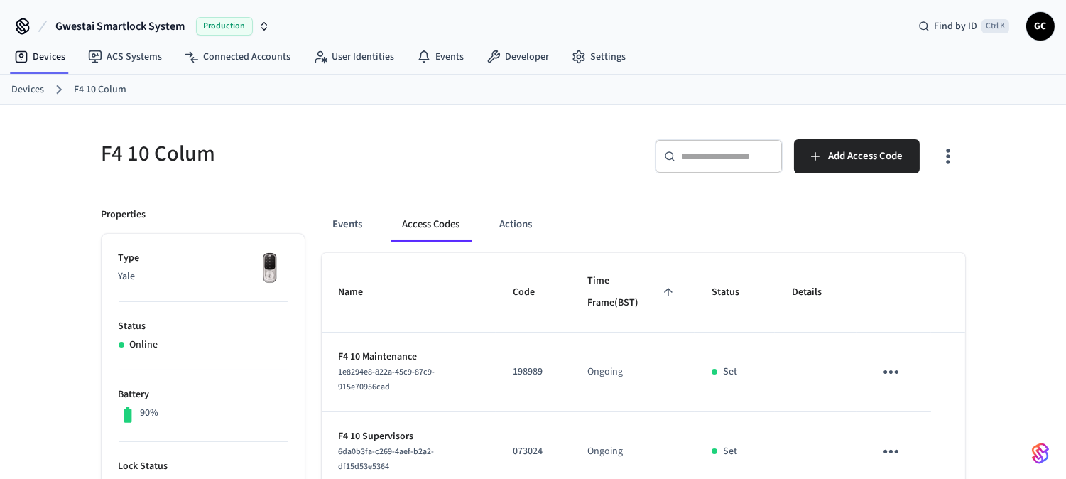
click at [24, 88] on link "Devices" at bounding box center [27, 89] width 33 height 15
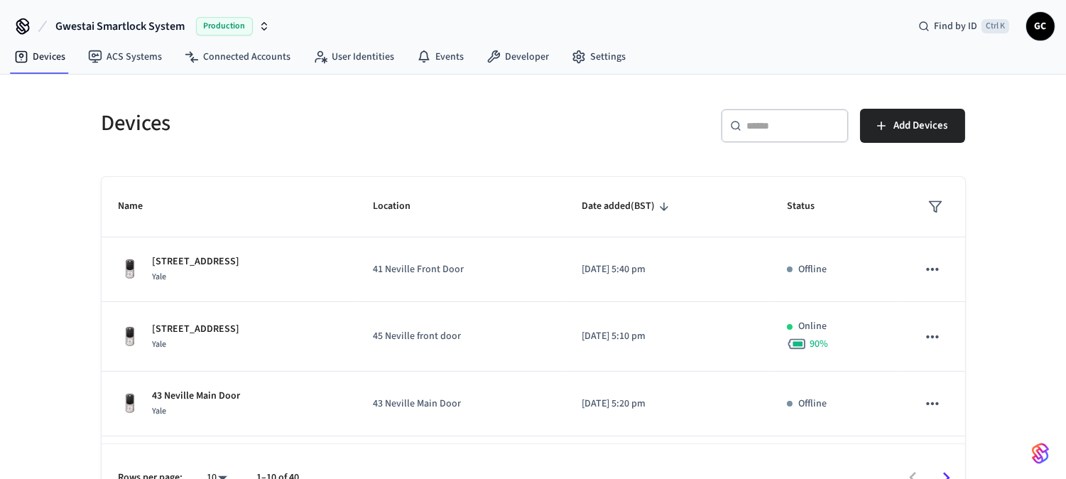
click at [767, 115] on div "​ ​" at bounding box center [785, 126] width 128 height 34
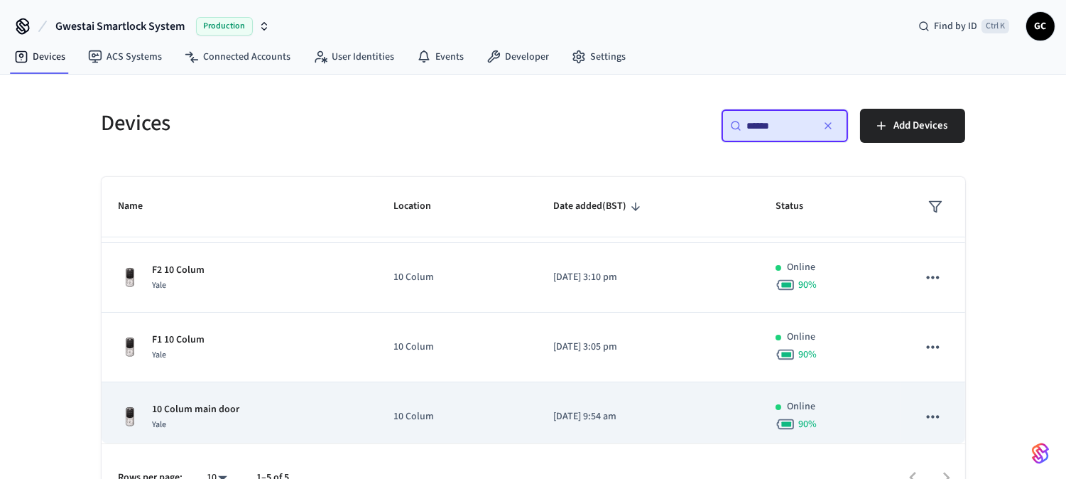
scroll to position [137, 0]
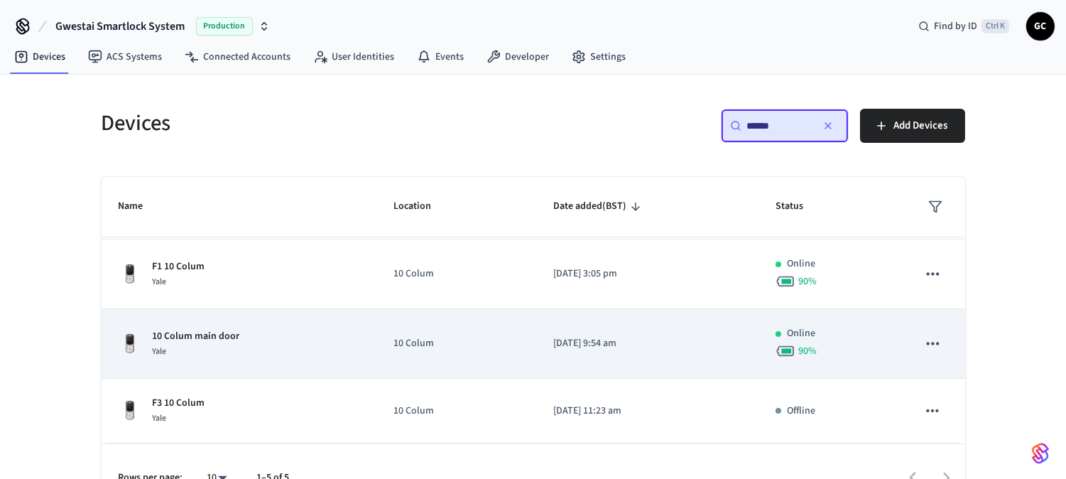
type input "******"
click at [244, 335] on div "10 Colum main door Yale" at bounding box center [240, 344] width 242 height 30
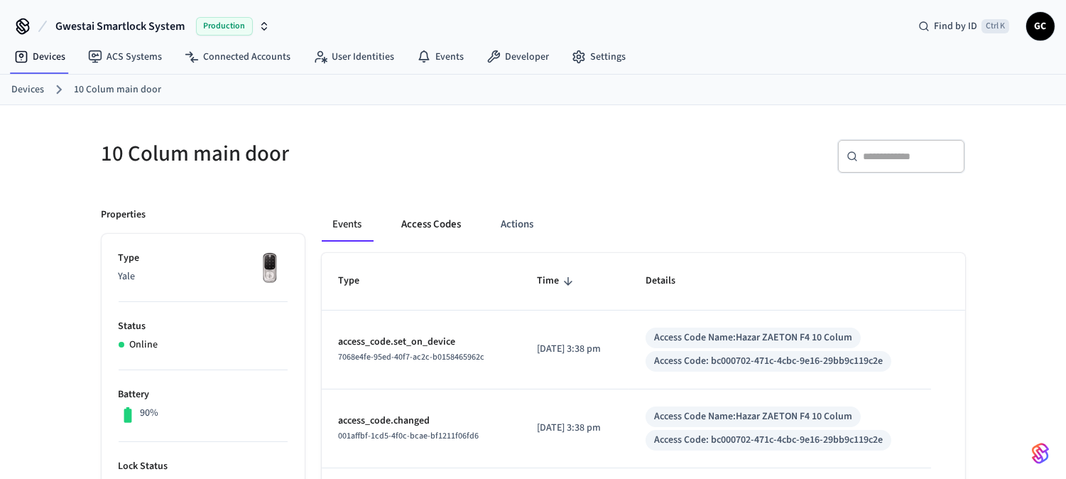
click at [449, 222] on button "Access Codes" at bounding box center [432, 224] width 82 height 34
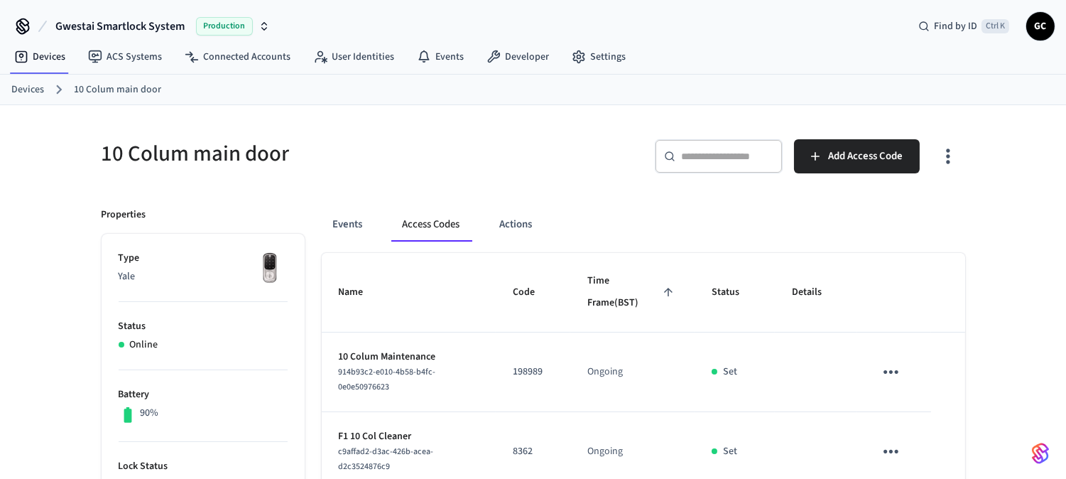
click at [32, 81] on ol "Devices 10 Colum main door" at bounding box center [538, 89] width 1055 height 18
click at [33, 87] on link "Devices" at bounding box center [27, 89] width 33 height 15
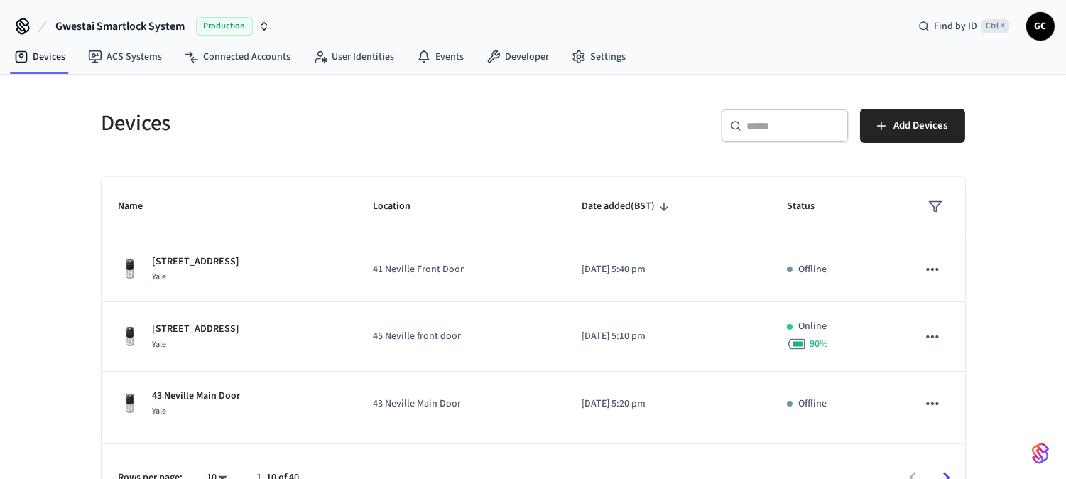
click at [787, 121] on input "text" at bounding box center [793, 126] width 92 height 14
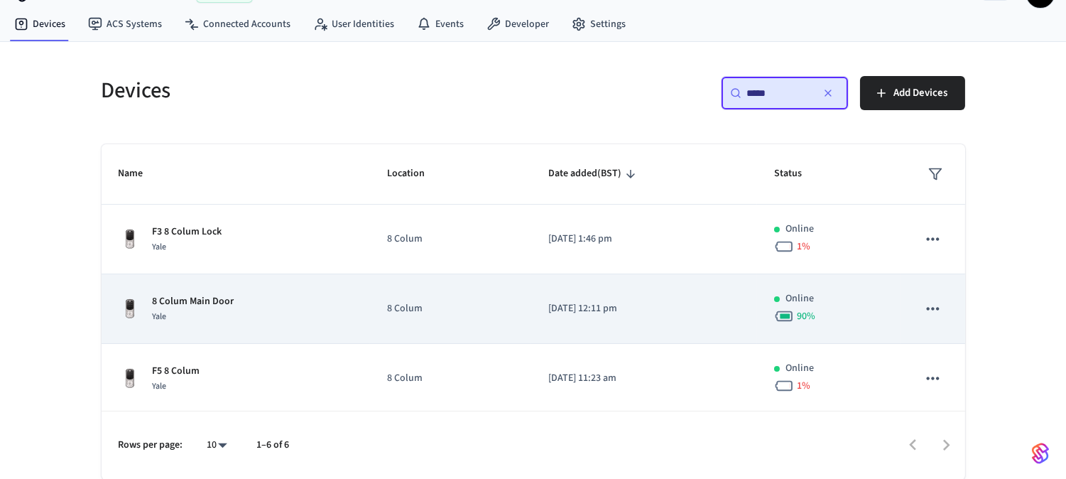
type input "*****"
click at [224, 306] on p "8 Colum Main Door" at bounding box center [194, 301] width 82 height 15
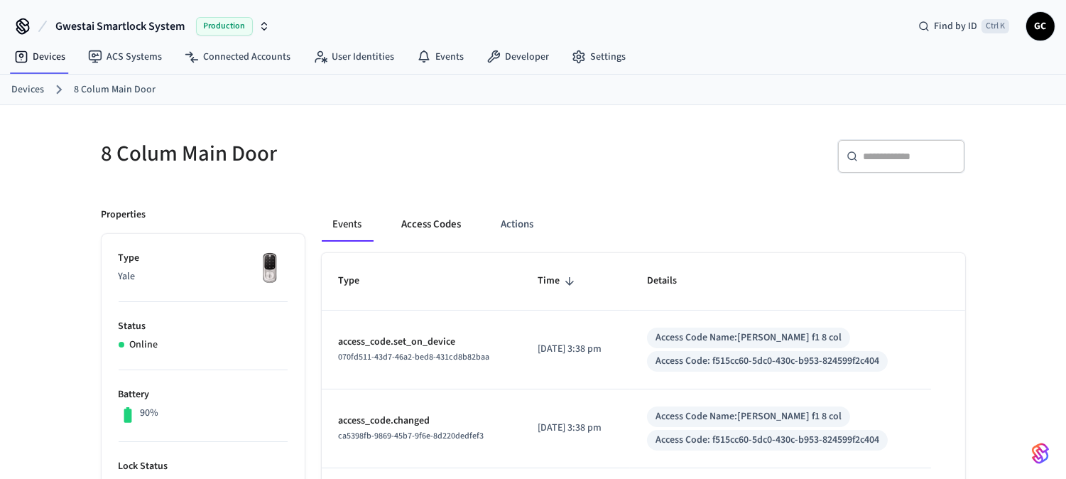
click at [418, 222] on button "Access Codes" at bounding box center [432, 224] width 82 height 34
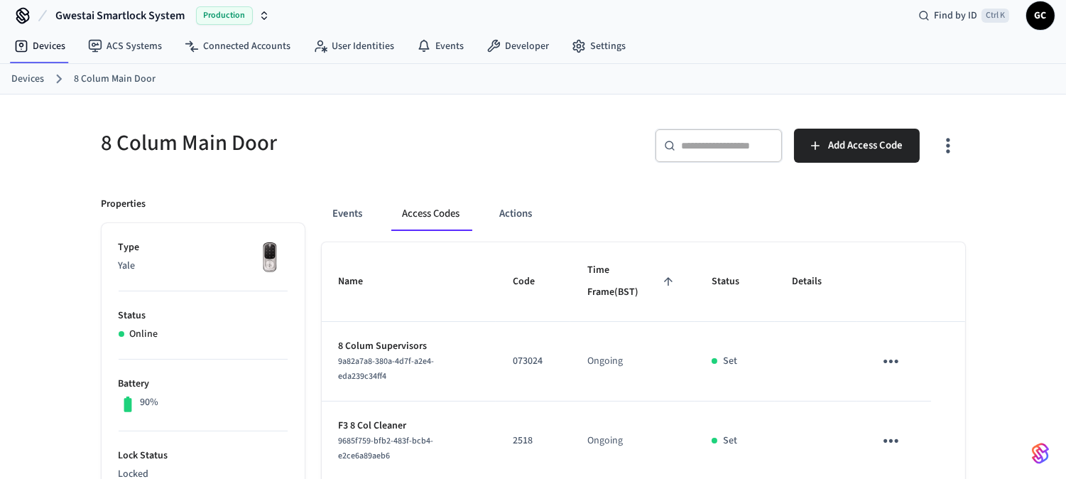
scroll to position [8, 0]
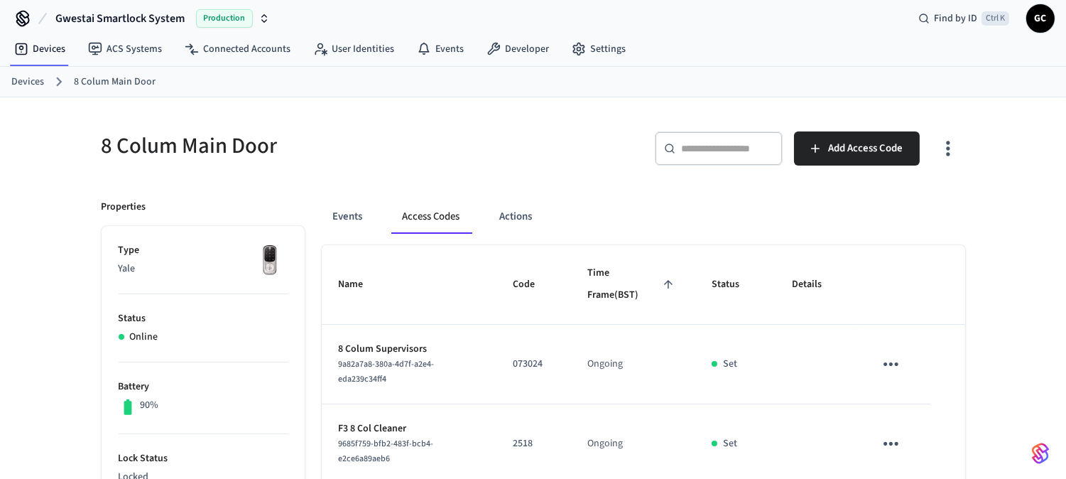
click at [36, 76] on link "Devices" at bounding box center [27, 82] width 33 height 15
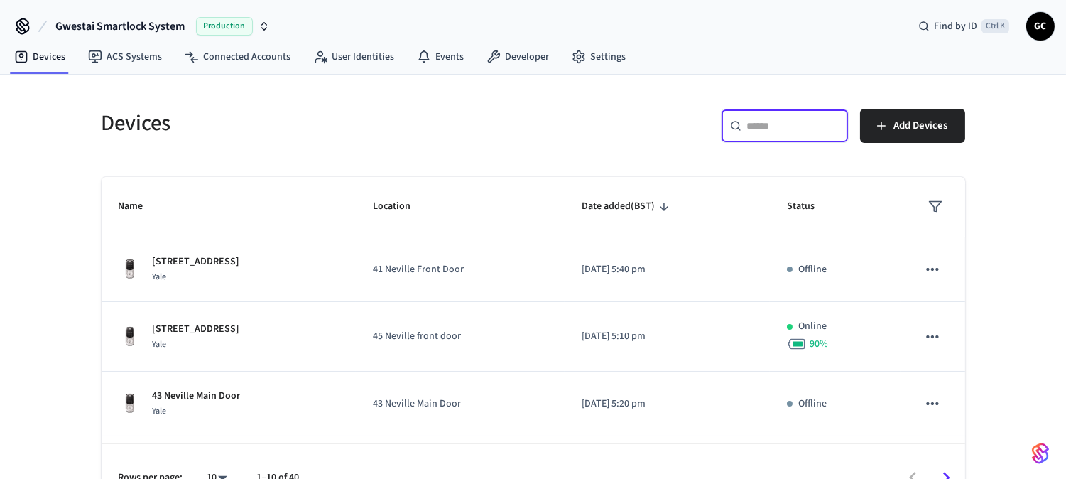
click at [771, 129] on input "text" at bounding box center [793, 126] width 92 height 14
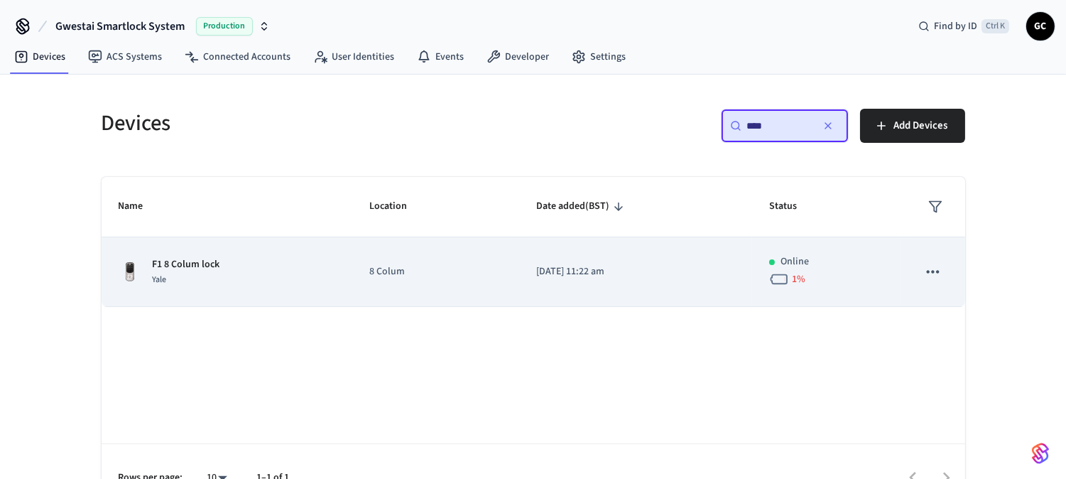
type input "****"
click at [212, 265] on p "F1 8 Colum lock" at bounding box center [186, 264] width 67 height 15
click at [202, 264] on p "F1 8 Colum lock" at bounding box center [186, 264] width 67 height 15
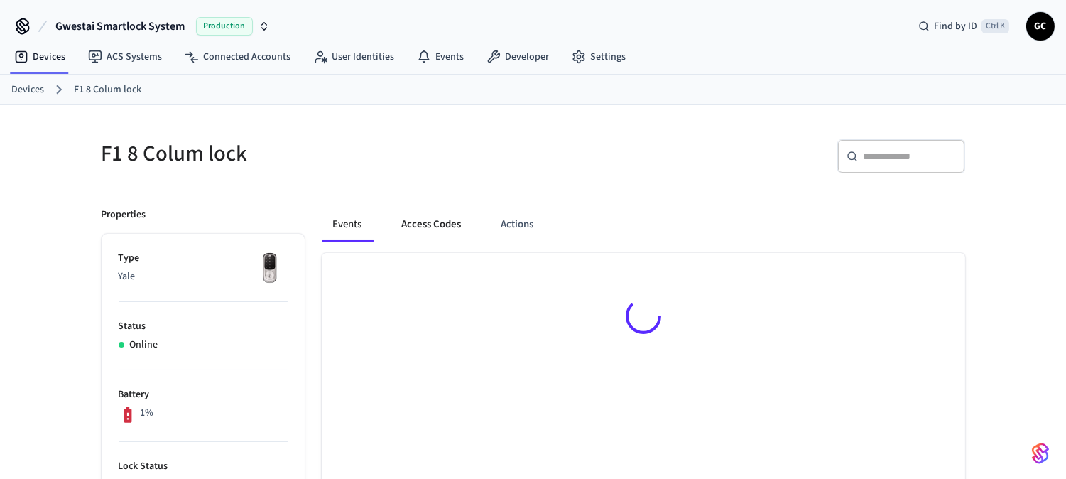
click at [439, 227] on button "Access Codes" at bounding box center [432, 224] width 82 height 34
